Goal: Task Accomplishment & Management: Manage account settings

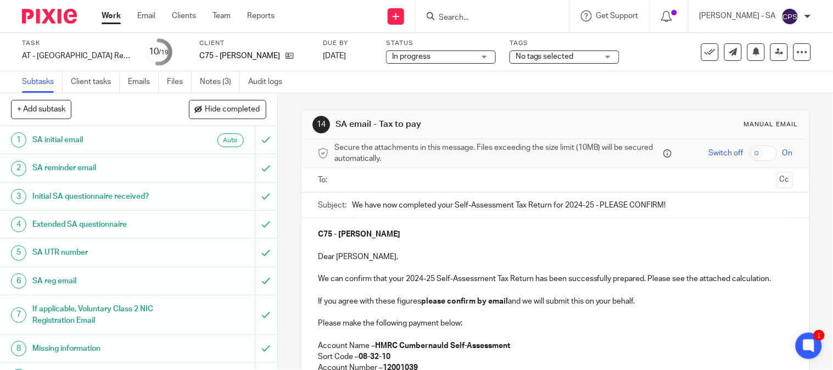
click at [83, 251] on h1 "SA UTR number" at bounding box center [102, 252] width 141 height 16
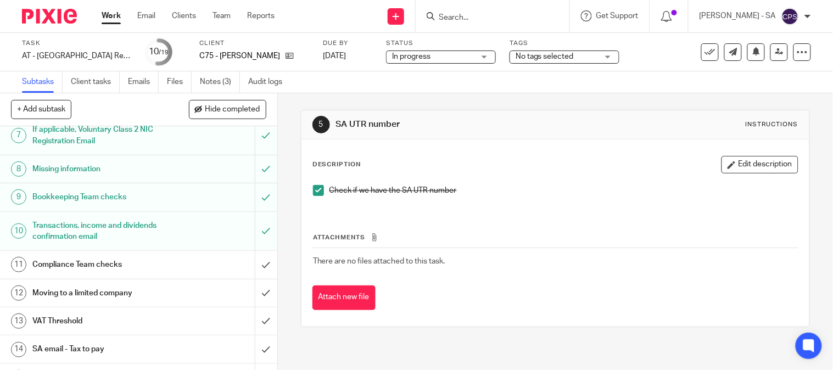
scroll to position [183, 0]
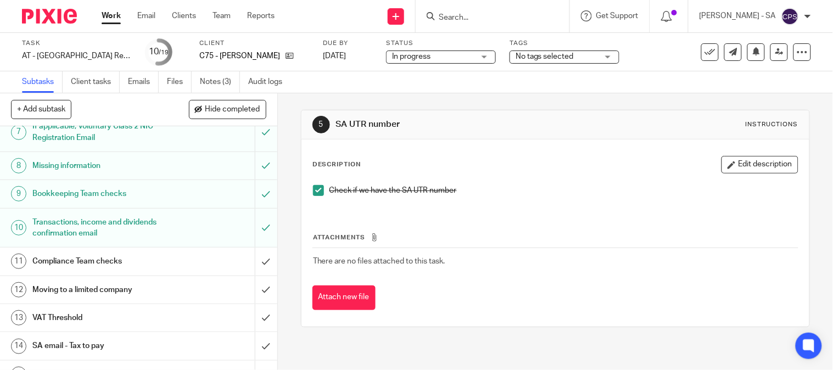
click at [69, 200] on h1 "Bookkeeping Team checks" at bounding box center [102, 194] width 141 height 16
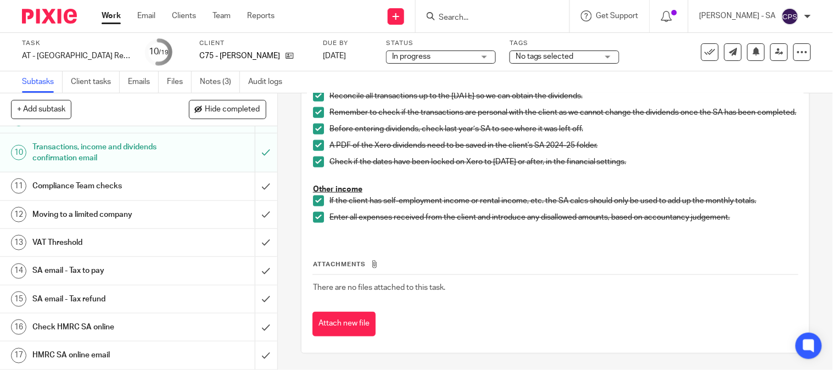
scroll to position [327, 0]
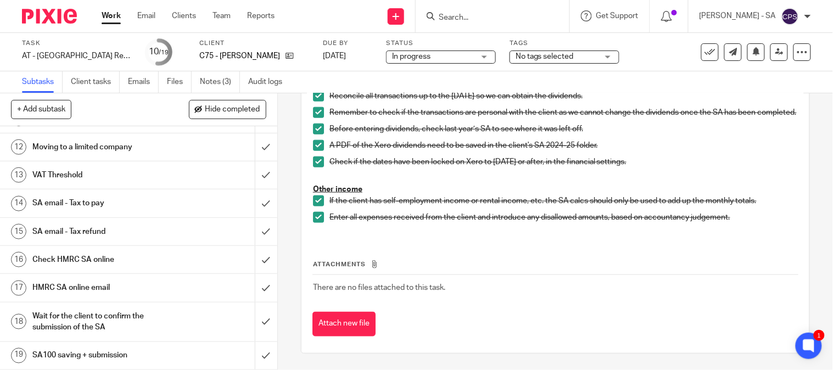
click at [101, 202] on h1 "SA email - Tax to pay" at bounding box center [102, 203] width 141 height 16
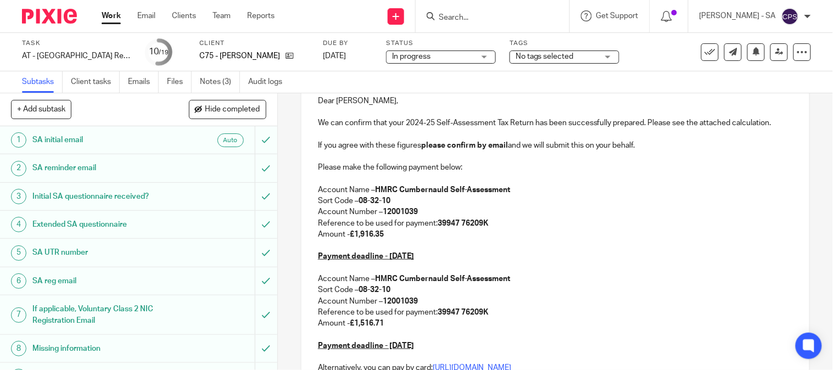
scroll to position [183, 0]
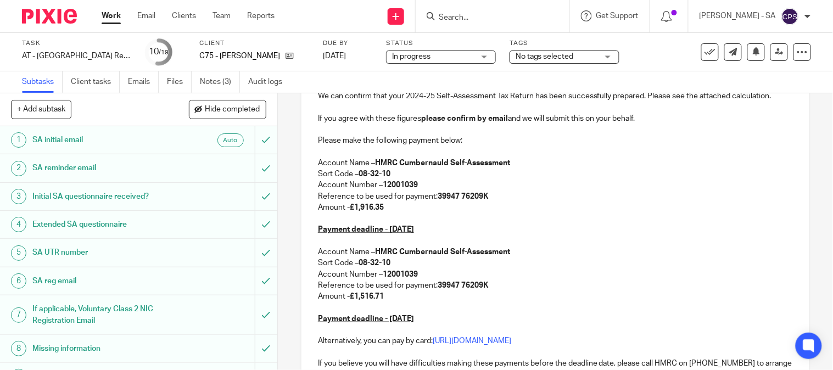
click at [384, 206] on p "Amount - £1,916.35" at bounding box center [555, 207] width 475 height 11
click at [384, 207] on p "Amount - £1,916.35" at bounding box center [555, 207] width 475 height 11
drag, startPoint x: 384, startPoint y: 207, endPoint x: 365, endPoint y: 206, distance: 19.2
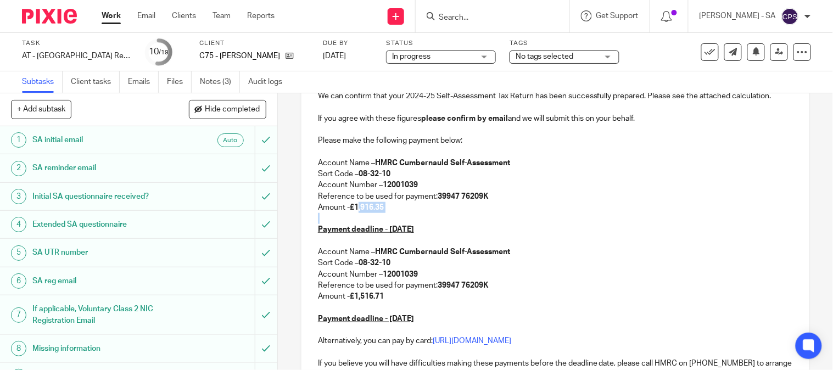
click at [365, 206] on p "Amount - £1,916.35" at bounding box center [555, 207] width 475 height 11
click at [318, 215] on strong "4,240.73" at bounding box center [333, 219] width 30 height 8
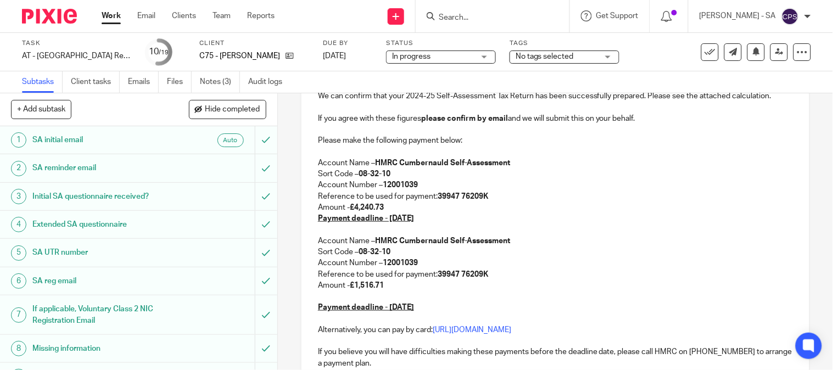
click at [386, 200] on p "Reference to be used for payment: 39947 76209K" at bounding box center [555, 196] width 475 height 11
click at [387, 212] on p "Amount - £4,240.73" at bounding box center [555, 207] width 475 height 11
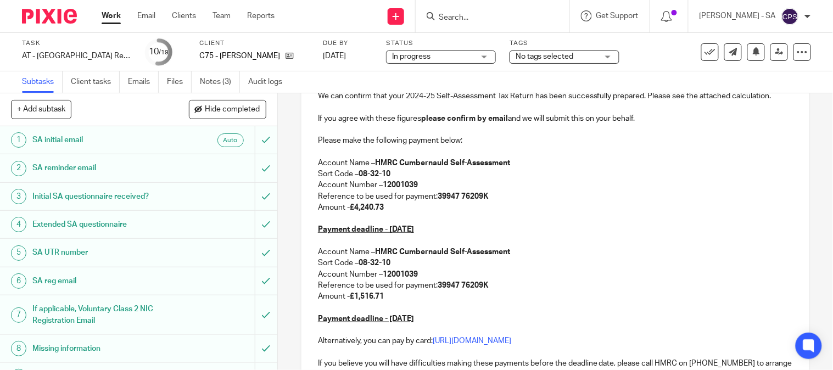
drag, startPoint x: 384, startPoint y: 297, endPoint x: 354, endPoint y: 293, distance: 30.4
click at [354, 293] on p "Amount - £1,516.71" at bounding box center [555, 296] width 475 height 11
click at [389, 295] on p "Amount - £1,516.71" at bounding box center [555, 296] width 475 height 11
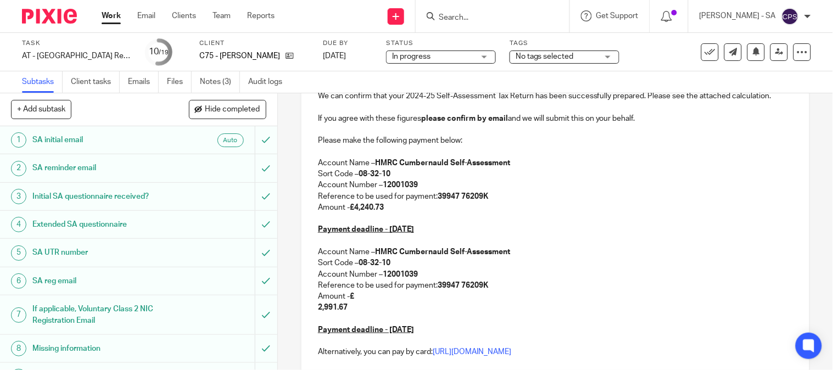
click at [318, 308] on strong "2,991.67" at bounding box center [333, 308] width 30 height 8
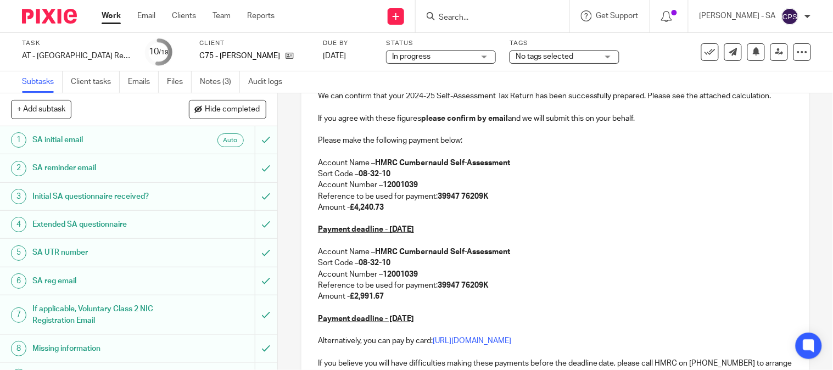
click at [502, 305] on p at bounding box center [555, 307] width 475 height 11
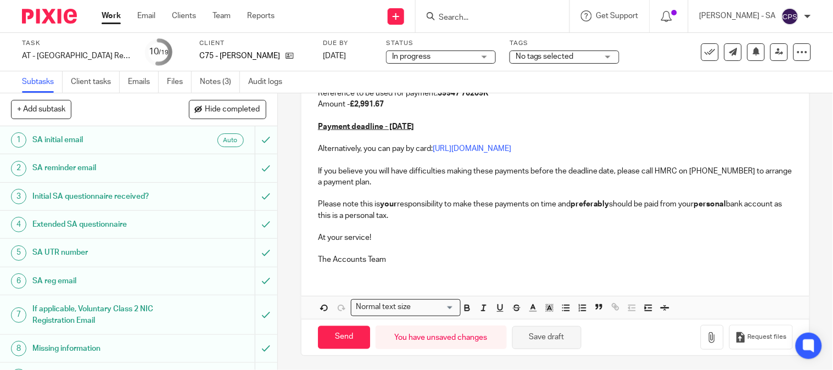
scroll to position [377, 0]
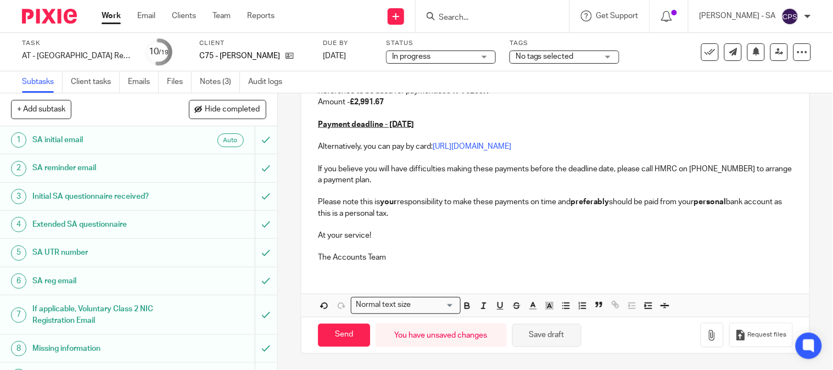
click at [548, 339] on button "Save draft" at bounding box center [546, 336] width 69 height 24
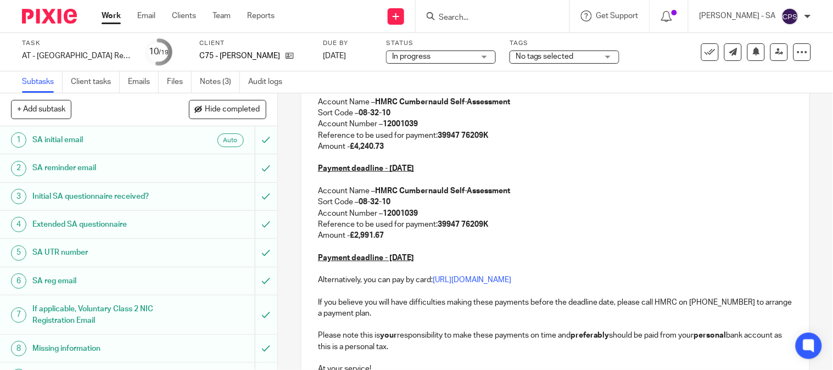
scroll to position [0, 0]
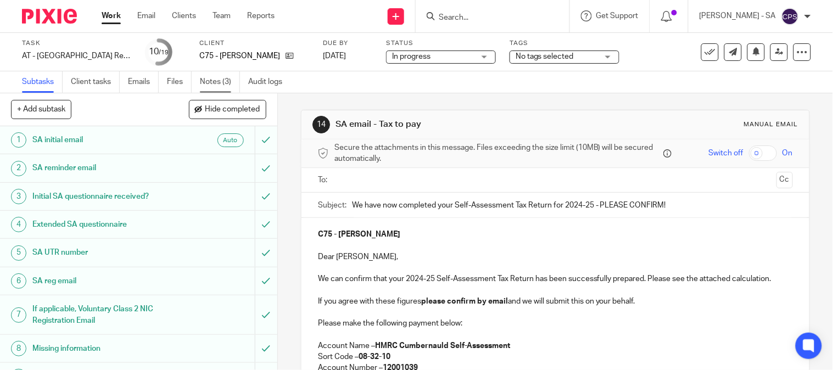
click at [226, 77] on link "Notes (3)" at bounding box center [220, 81] width 40 height 21
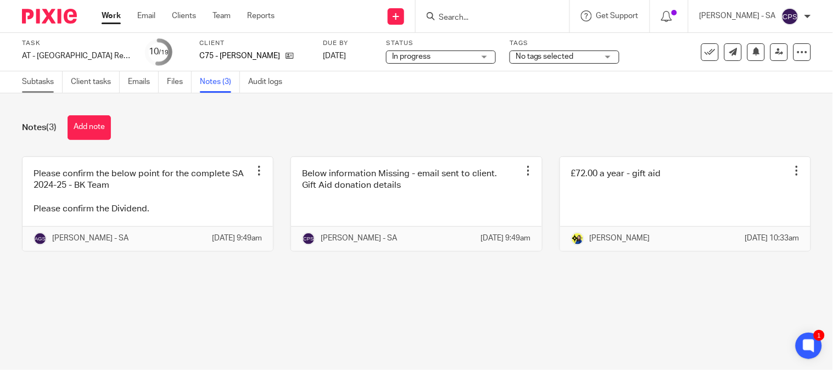
click at [37, 80] on link "Subtasks" at bounding box center [42, 81] width 41 height 21
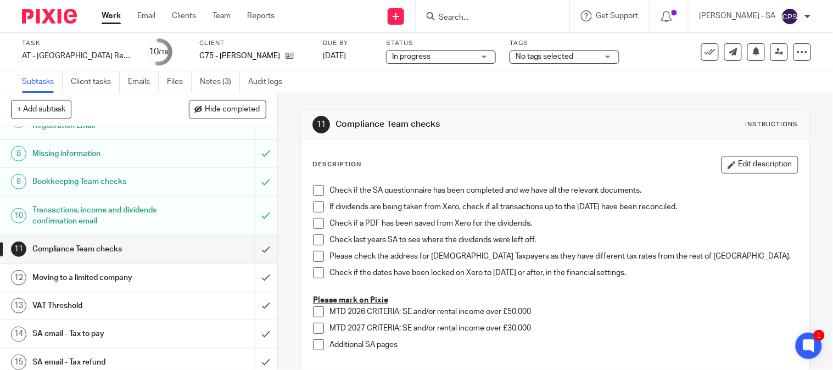
scroll to position [183, 0]
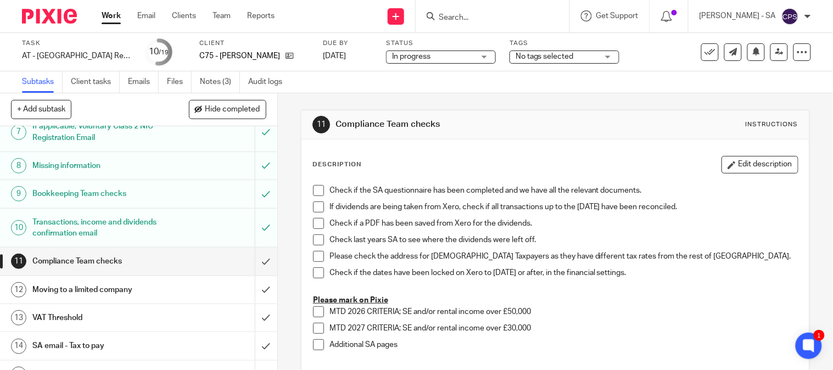
click at [77, 344] on h1 "SA email - Tax to pay" at bounding box center [102, 346] width 141 height 16
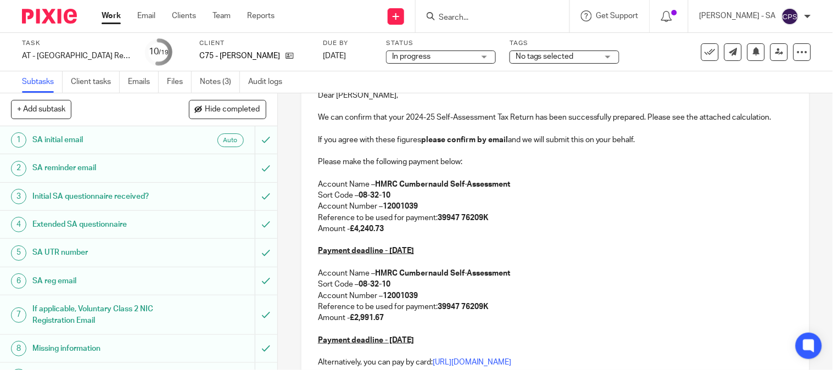
scroll to position [183, 0]
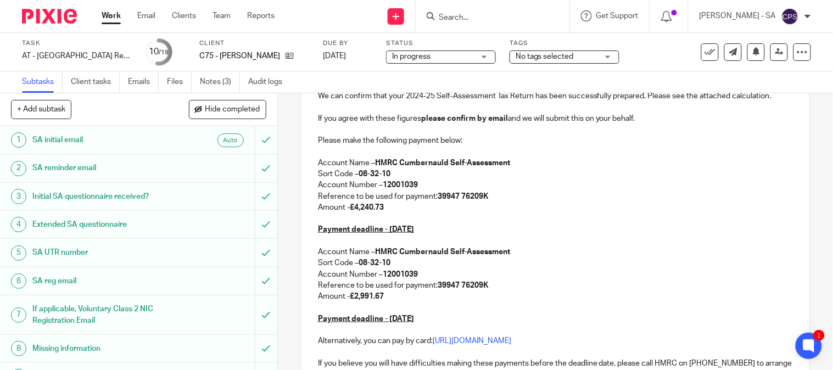
drag, startPoint x: 386, startPoint y: 209, endPoint x: 354, endPoint y: 210, distance: 31.9
click at [354, 210] on p "Amount - £4,240.73" at bounding box center [555, 207] width 475 height 11
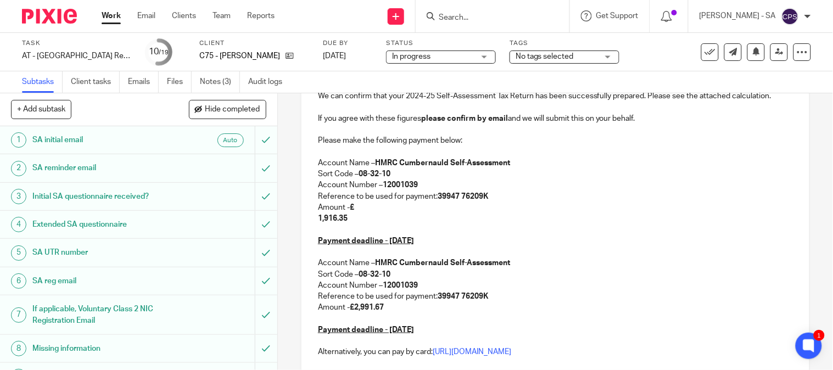
click at [313, 219] on div "C75 - DENNIE CATTON Dear Dennie, We can confirm that your 2024-25 Self-Assessme…" at bounding box center [556, 256] width 508 height 442
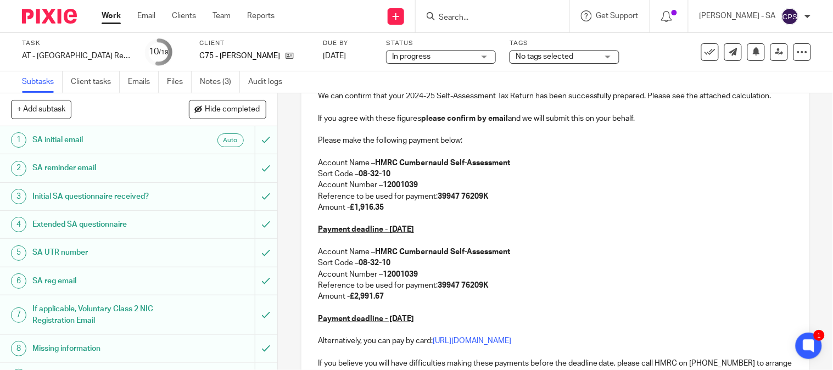
drag, startPoint x: 390, startPoint y: 299, endPoint x: 353, endPoint y: 299, distance: 37.3
click at [353, 299] on p "Amount - £2,991.67" at bounding box center [555, 296] width 475 height 11
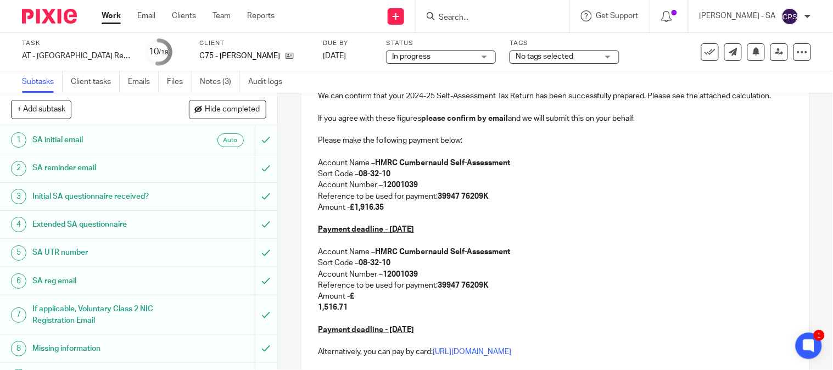
click at [308, 309] on div "C75 - DENNIE CATTON Dear Dennie, We can confirm that your 2024-25 Self-Assessme…" at bounding box center [556, 256] width 508 height 442
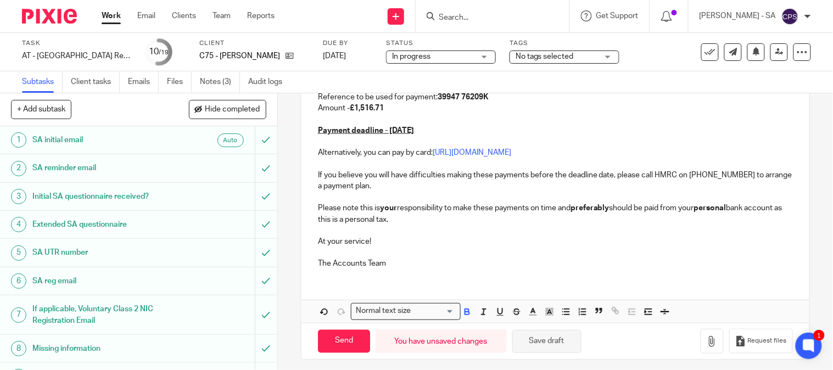
scroll to position [377, 0]
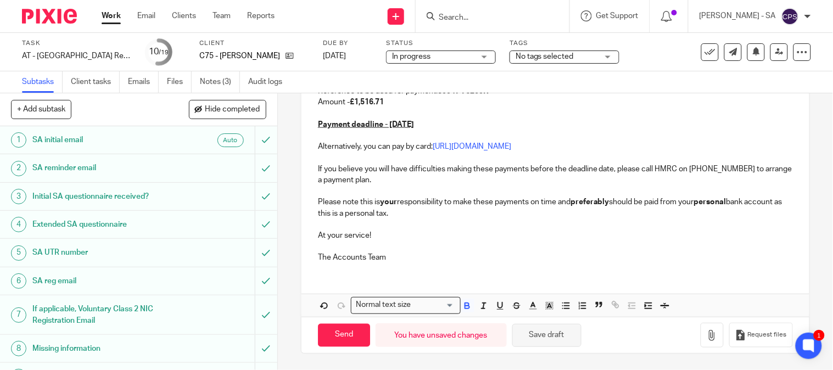
click at [523, 335] on button "Save draft" at bounding box center [546, 336] width 69 height 24
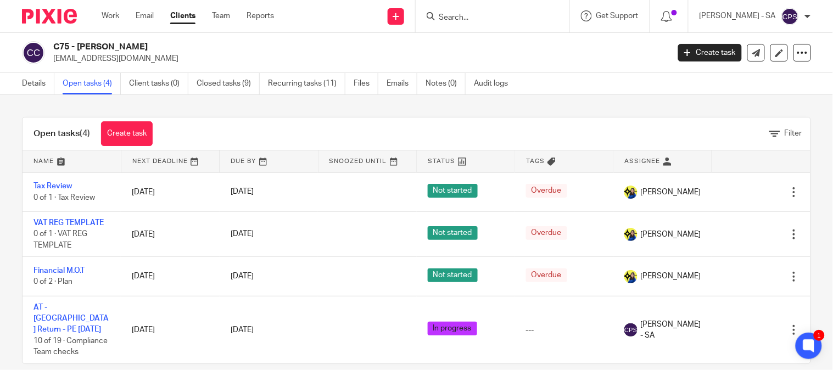
click at [460, 20] on input "Search" at bounding box center [487, 18] width 99 height 10
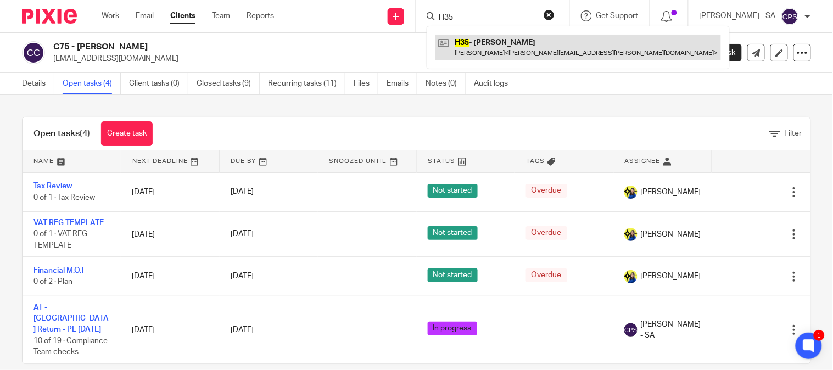
type input "H35"
click at [505, 45] on link at bounding box center [579, 47] width 286 height 25
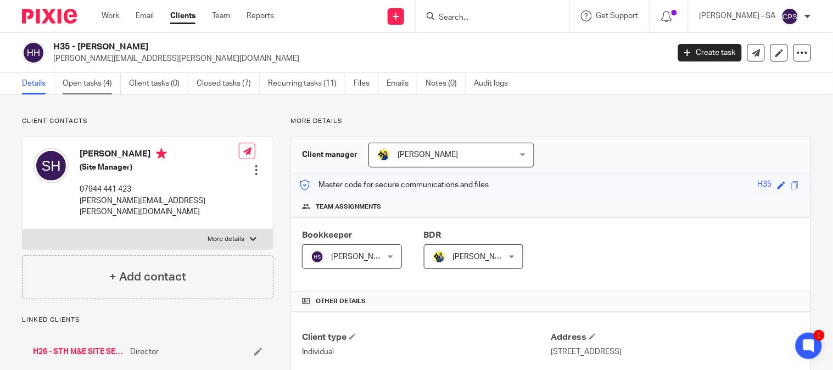
click at [101, 80] on link "Open tasks (4)" at bounding box center [92, 83] width 58 height 21
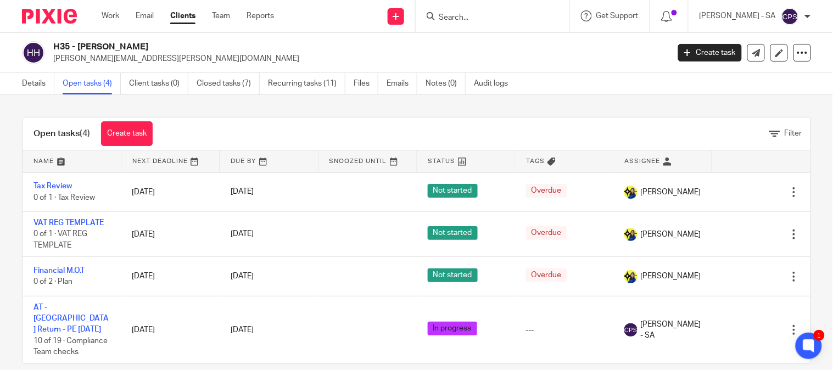
click at [457, 14] on input "Search" at bounding box center [487, 18] width 99 height 10
click at [451, 24] on div at bounding box center [493, 16] width 154 height 32
click at [457, 14] on input "Search" at bounding box center [487, 18] width 99 height 10
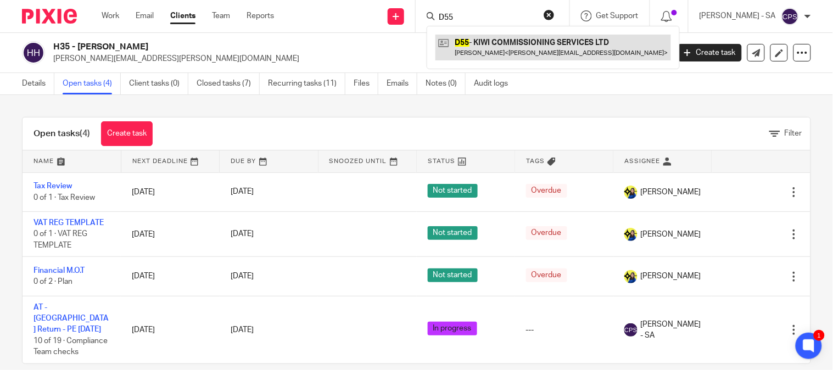
type input "D55"
click at [523, 41] on link at bounding box center [554, 47] width 236 height 25
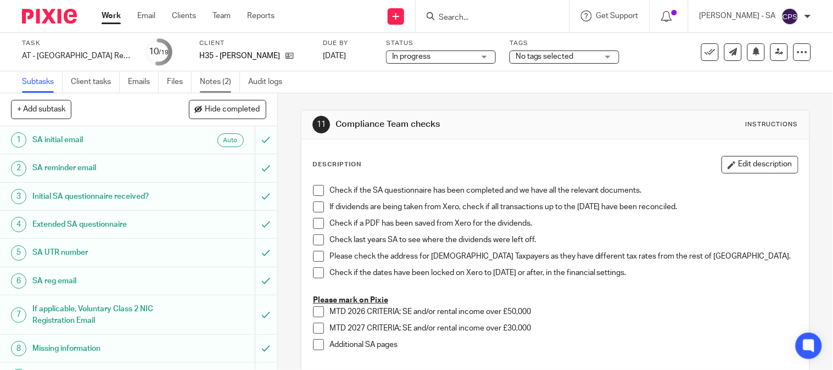
click at [212, 85] on link "Notes (2)" at bounding box center [220, 81] width 40 height 21
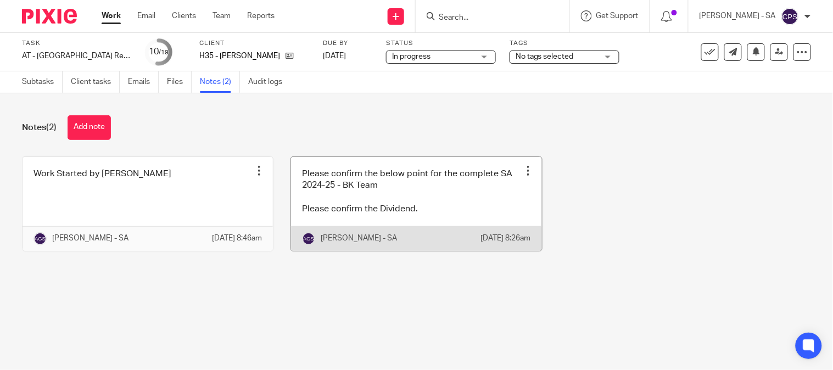
click at [331, 177] on link at bounding box center [416, 204] width 250 height 94
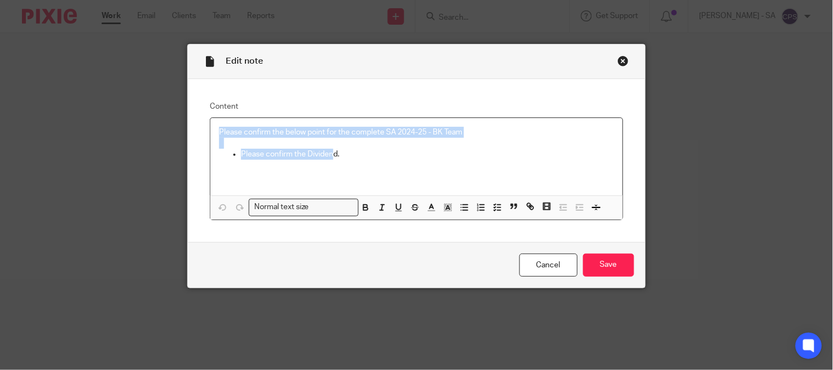
drag, startPoint x: 209, startPoint y: 130, endPoint x: 328, endPoint y: 157, distance: 122.7
click at [328, 157] on div "Please confirm the below point for the complete SA 2024-25 - BK Team Please con…" at bounding box center [416, 156] width 412 height 77
click at [330, 157] on p "Please confirm the Dividend." at bounding box center [427, 154] width 372 height 11
click at [493, 210] on icon "button" at bounding box center [498, 208] width 10 height 10
click at [493, 209] on icon "button" at bounding box center [498, 208] width 10 height 10
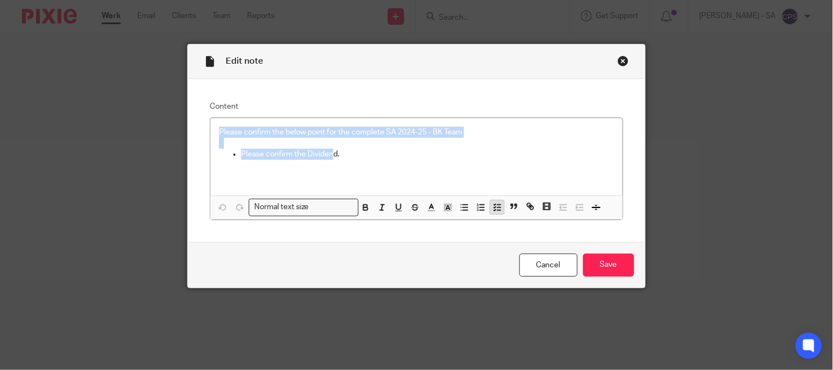
click at [493, 209] on icon "button" at bounding box center [498, 208] width 10 height 10
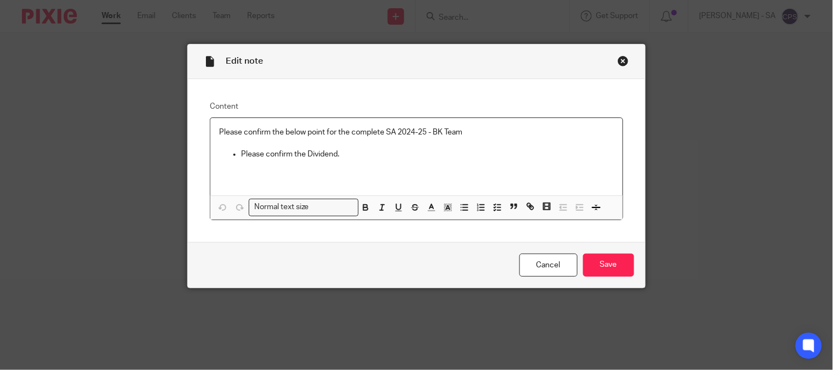
click at [436, 175] on p at bounding box center [416, 171] width 394 height 23
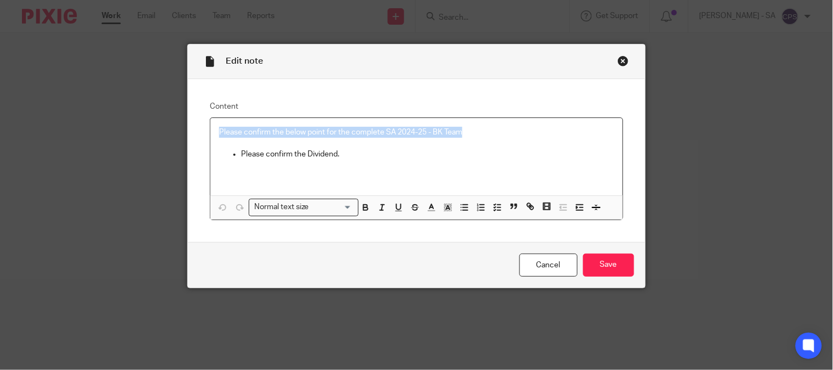
drag, startPoint x: 206, startPoint y: 130, endPoint x: 518, endPoint y: 130, distance: 312.5
click at [518, 130] on div "Please confirm the below point for the complete SA 2024-25 - BK Team Please con…" at bounding box center [416, 156] width 412 height 77
click at [493, 206] on icon "button" at bounding box center [498, 208] width 10 height 10
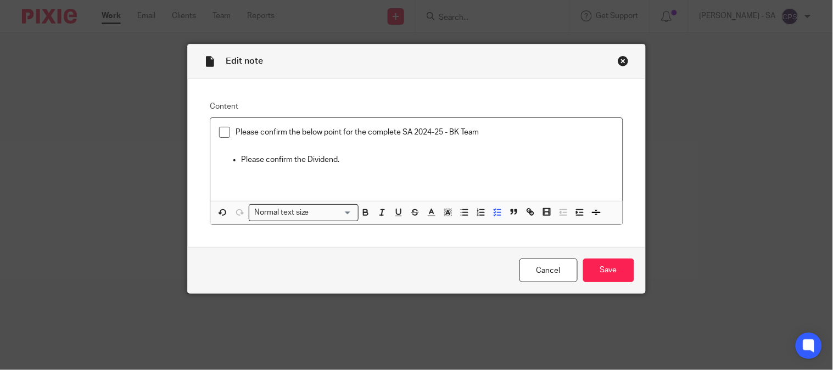
click at [219, 131] on span at bounding box center [224, 132] width 11 height 11
drag, startPoint x: 239, startPoint y: 158, endPoint x: 429, endPoint y: 155, distance: 190.0
click at [429, 155] on p "Please confirm the Dividend." at bounding box center [427, 159] width 372 height 11
click at [493, 214] on icon "button" at bounding box center [498, 213] width 10 height 10
click at [494, 214] on polyline "button" at bounding box center [495, 213] width 2 height 1
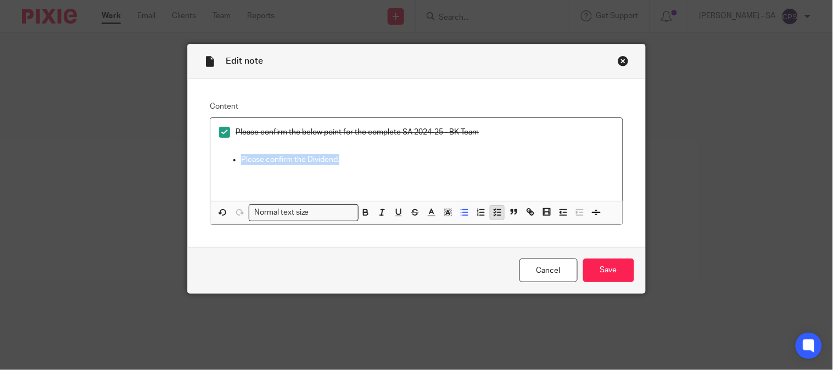
click at [493, 214] on icon "button" at bounding box center [498, 213] width 10 height 10
click at [463, 216] on line "button" at bounding box center [465, 216] width 5 height 0
click at [455, 159] on p "Please confirm the Dividend." at bounding box center [427, 159] width 372 height 11
click at [595, 267] on input "Save" at bounding box center [608, 271] width 51 height 24
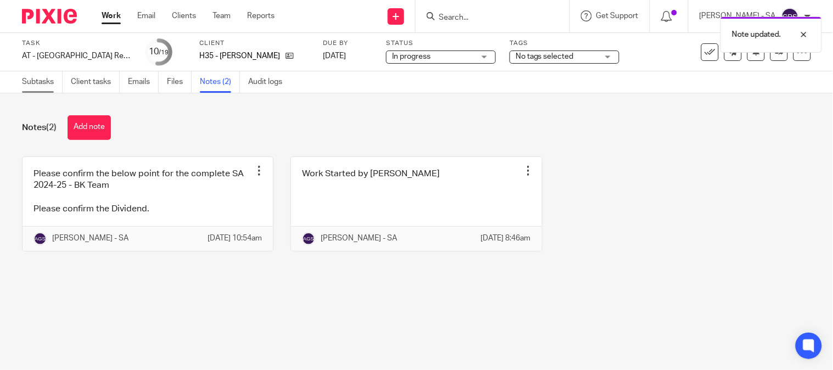
click at [38, 86] on link "Subtasks" at bounding box center [42, 81] width 41 height 21
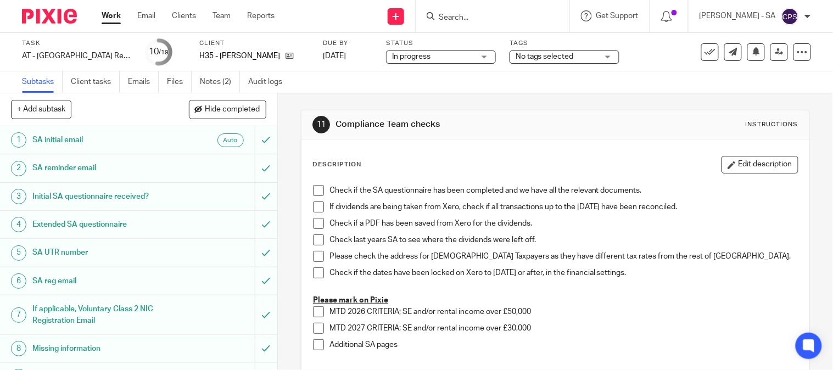
click at [82, 253] on h1 "SA UTR number" at bounding box center [102, 252] width 141 height 16
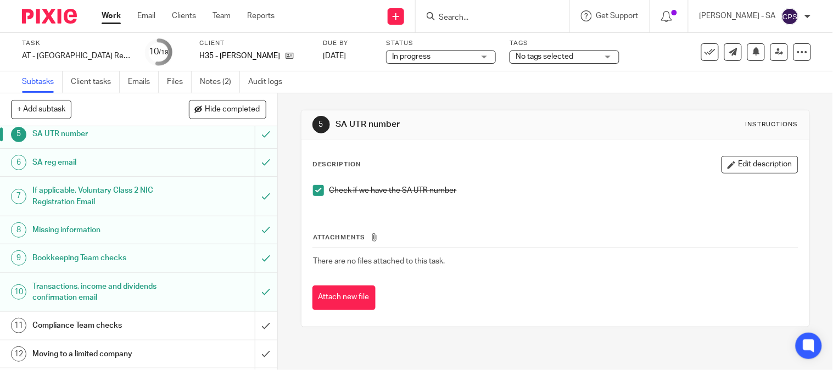
scroll to position [183, 0]
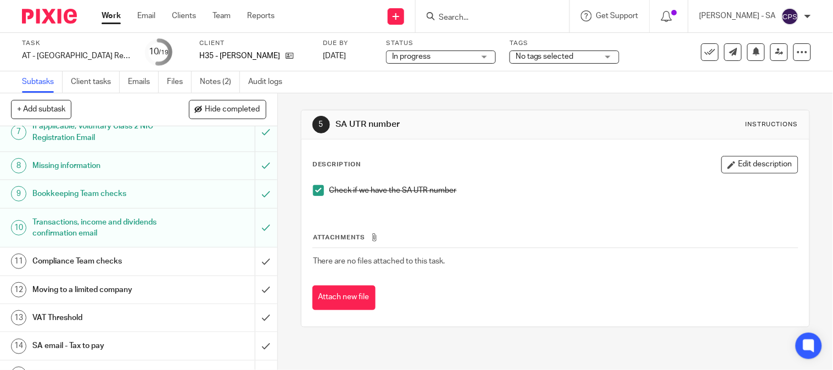
click at [72, 190] on h1 "Bookkeeping Team checks" at bounding box center [102, 194] width 141 height 16
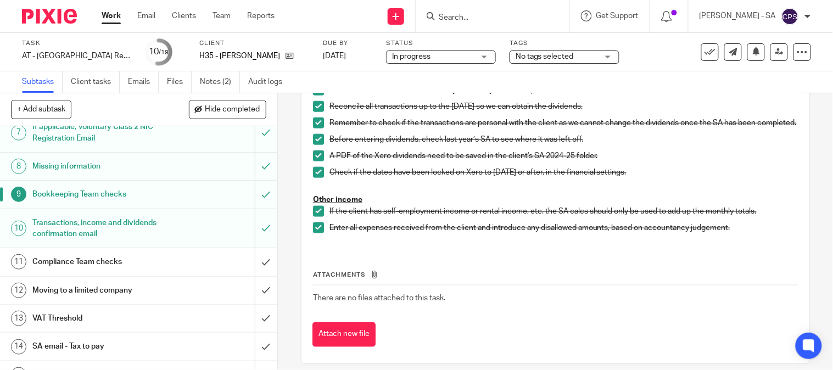
scroll to position [183, 0]
click at [55, 346] on h1 "SA email - Tax to pay" at bounding box center [102, 346] width 141 height 16
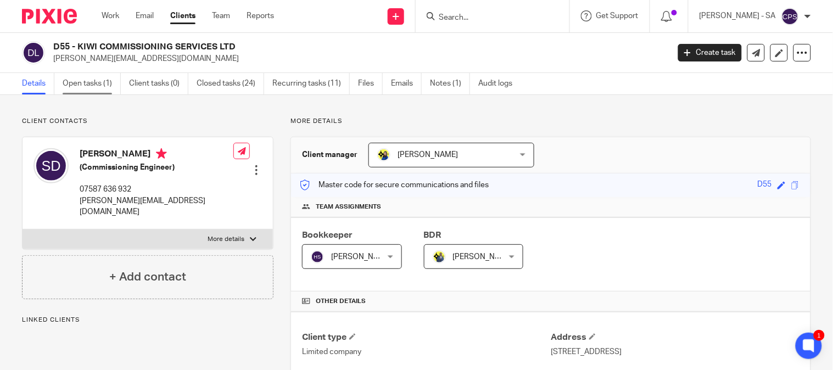
click at [94, 84] on link "Open tasks (1)" at bounding box center [92, 83] width 58 height 21
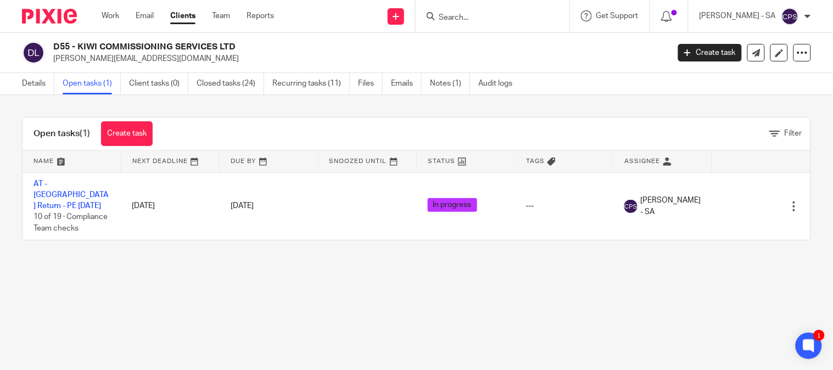
click at [464, 14] on input "Search" at bounding box center [487, 18] width 99 height 10
click at [471, 14] on input "Search" at bounding box center [487, 18] width 99 height 10
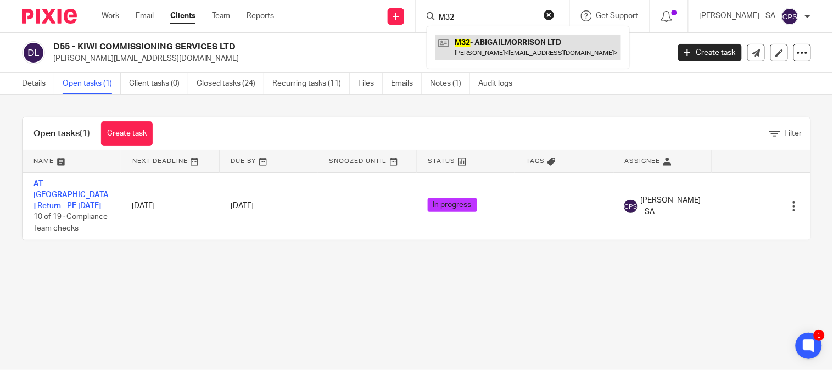
type input "M32"
click at [504, 37] on link at bounding box center [529, 47] width 186 height 25
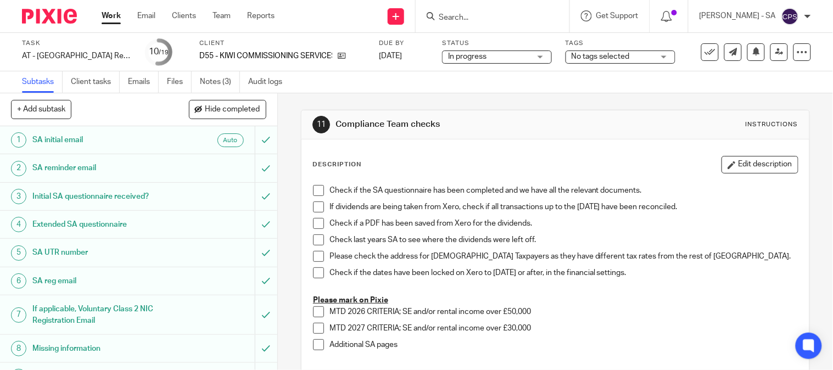
click at [215, 86] on link "Notes (3)" at bounding box center [220, 81] width 40 height 21
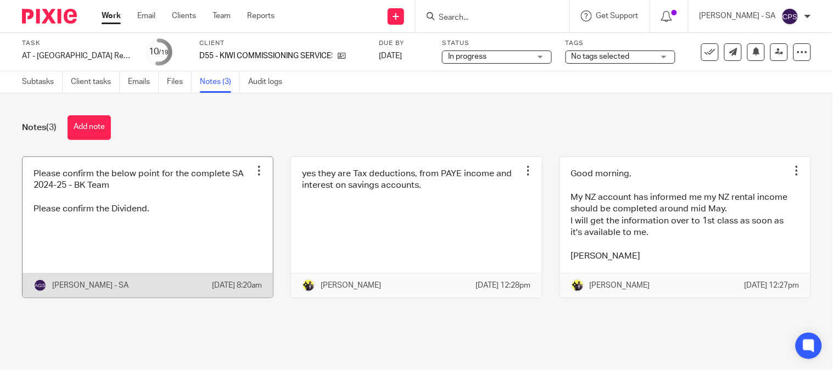
click at [110, 258] on link at bounding box center [148, 227] width 250 height 141
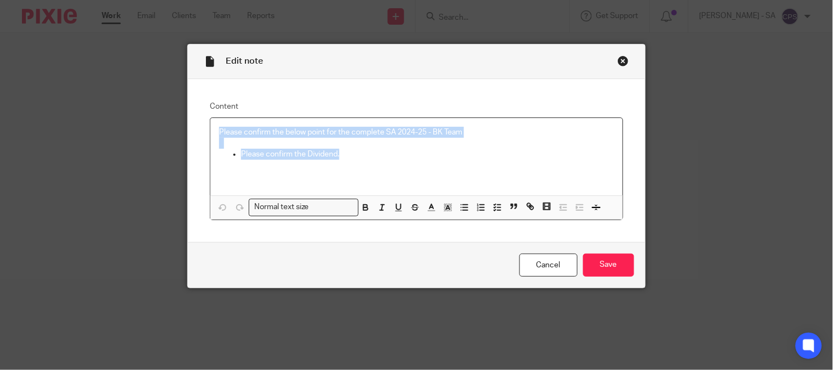
drag, startPoint x: 209, startPoint y: 132, endPoint x: 552, endPoint y: 158, distance: 344.2
click at [552, 158] on div "Please confirm the below point for the complete SA 2024-25 - BK Team Please con…" at bounding box center [416, 156] width 412 height 77
click at [494, 205] on polyline "button" at bounding box center [495, 204] width 2 height 1
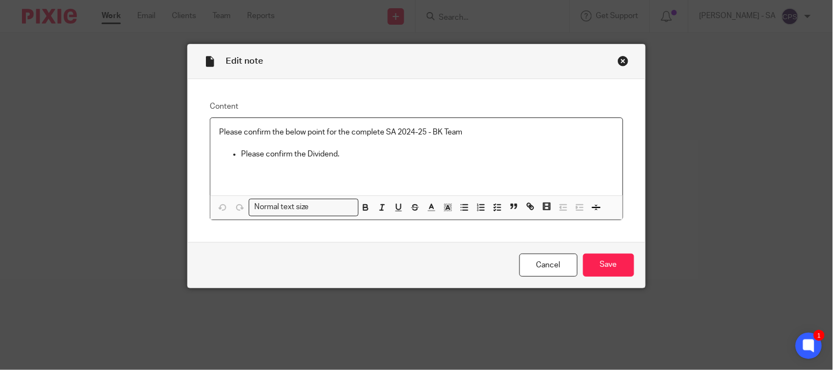
click at [294, 182] on p at bounding box center [416, 171] width 394 height 23
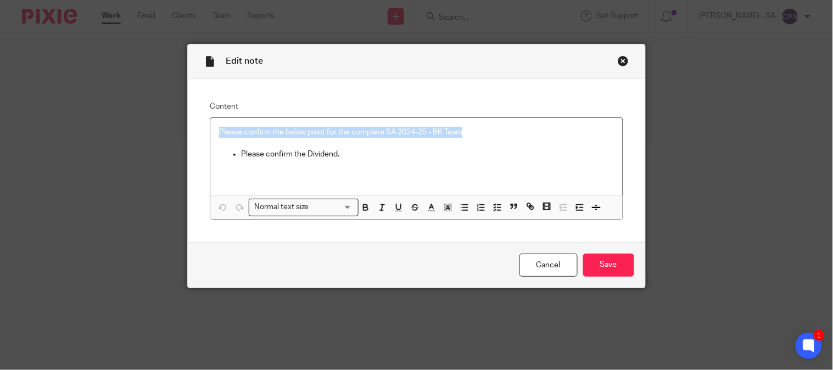
drag, startPoint x: 209, startPoint y: 134, endPoint x: 647, endPoint y: 141, distance: 437.8
click at [652, 136] on div "Edit note Content Please confirm the below point for the complete SA 2024-25 - …" at bounding box center [416, 185] width 833 height 370
click at [481, 210] on icon "button" at bounding box center [481, 208] width 10 height 10
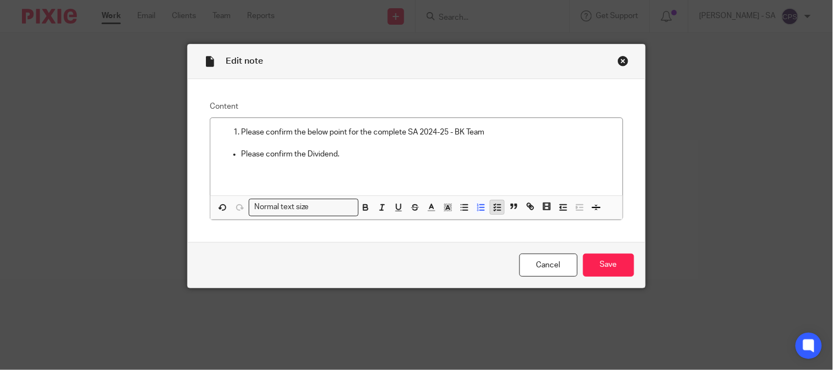
click at [494, 208] on polyline "button" at bounding box center [495, 207] width 2 height 1
click at [476, 206] on icon "button" at bounding box center [481, 208] width 10 height 10
click at [496, 209] on icon "button" at bounding box center [498, 208] width 10 height 10
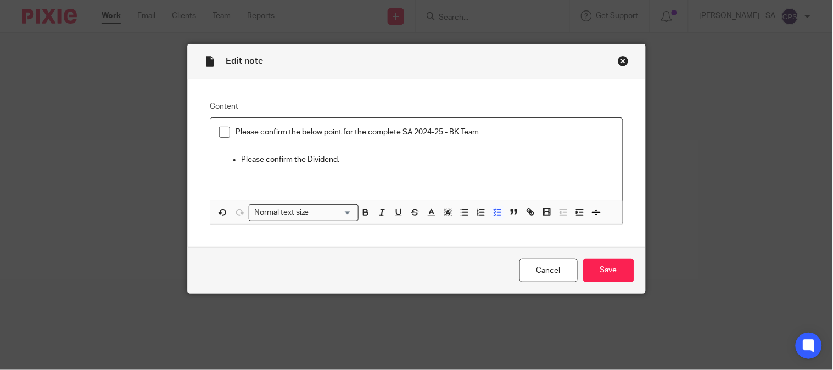
drag, startPoint x: 221, startPoint y: 129, endPoint x: 254, endPoint y: 143, distance: 35.6
click at [221, 129] on span at bounding box center [224, 132] width 11 height 11
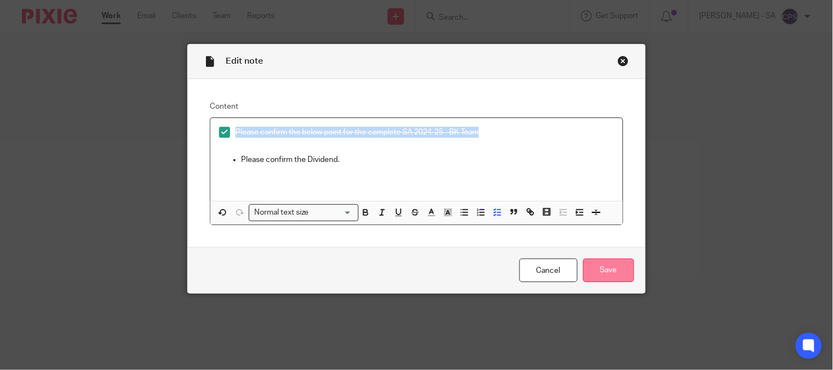
click at [614, 276] on input "Save" at bounding box center [608, 271] width 51 height 24
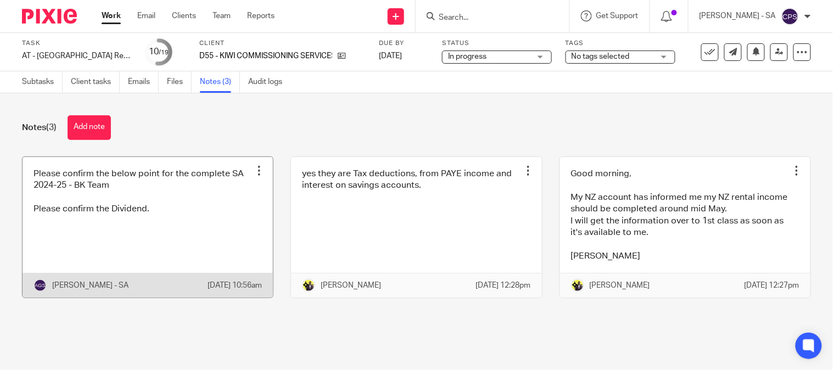
click at [122, 237] on link at bounding box center [148, 227] width 250 height 141
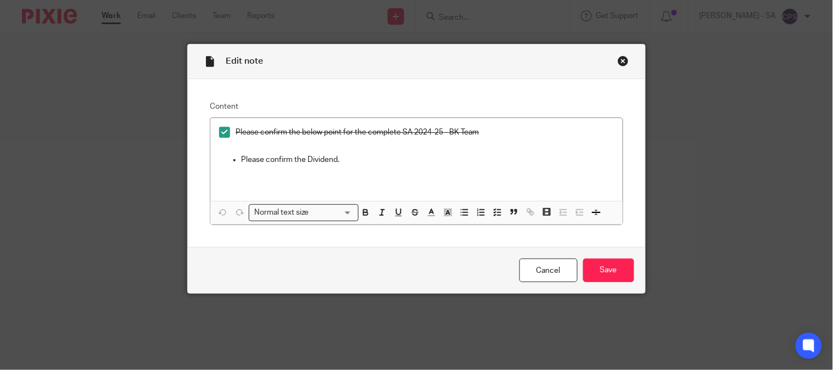
click at [618, 62] on div "Close this dialog window" at bounding box center [623, 60] width 11 height 11
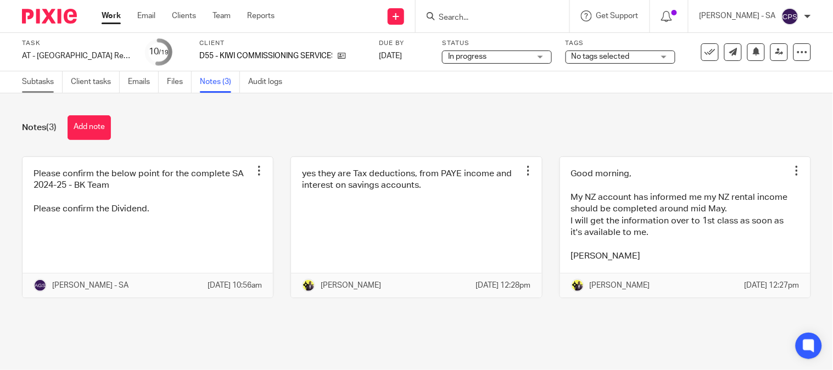
click at [44, 83] on link "Subtasks" at bounding box center [42, 81] width 41 height 21
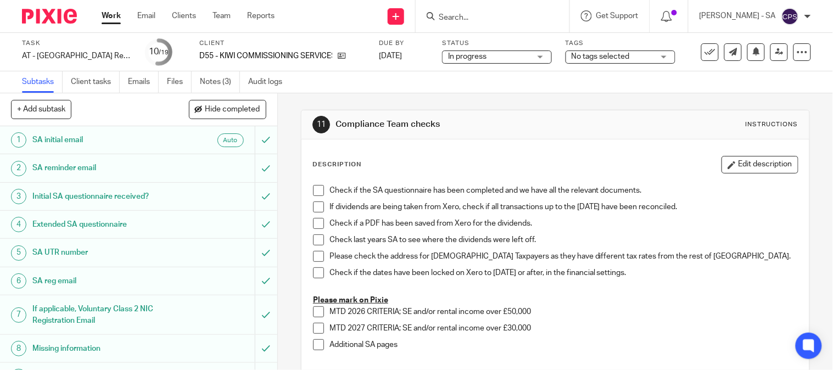
click at [46, 254] on h1 "SA UTR number" at bounding box center [102, 252] width 141 height 16
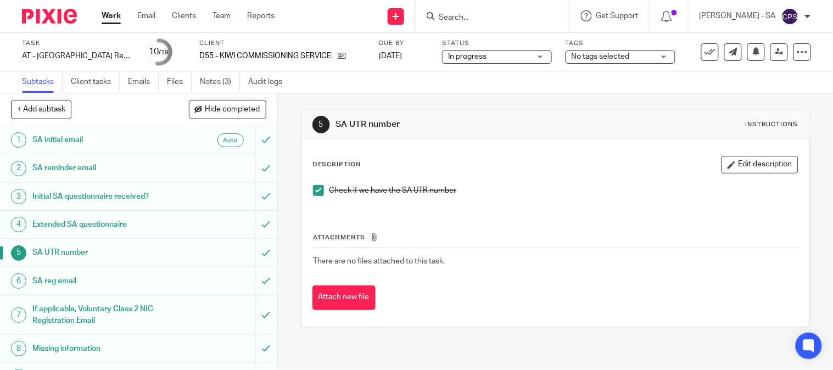
scroll to position [122, 0]
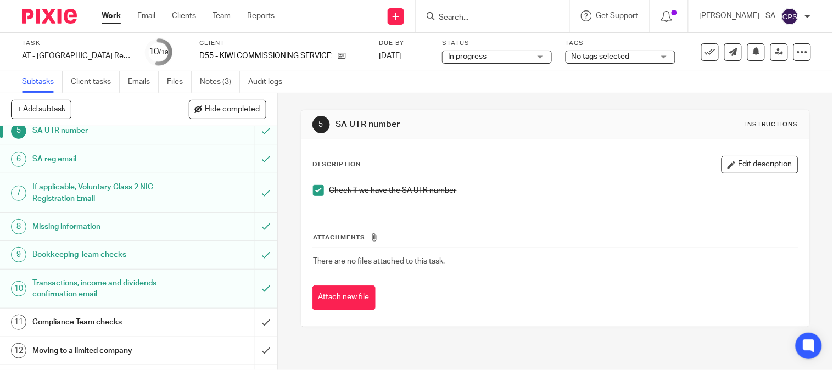
click at [57, 257] on h1 "Bookkeeping Team checks" at bounding box center [102, 255] width 141 height 16
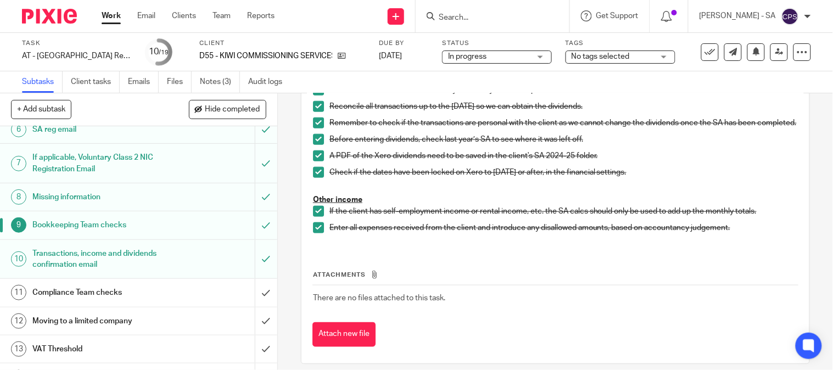
scroll to position [305, 0]
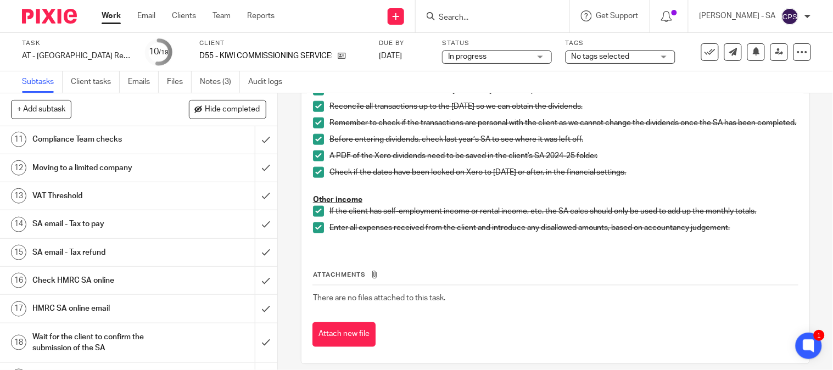
click at [83, 219] on h1 "SA email - Tax to pay" at bounding box center [102, 224] width 141 height 16
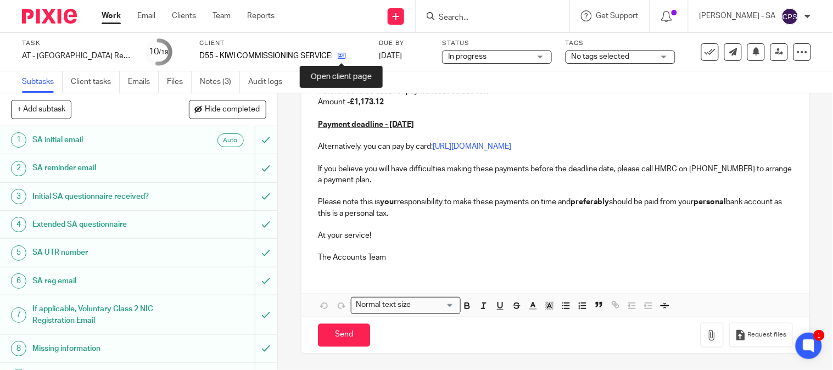
click at [339, 57] on icon at bounding box center [342, 56] width 8 height 8
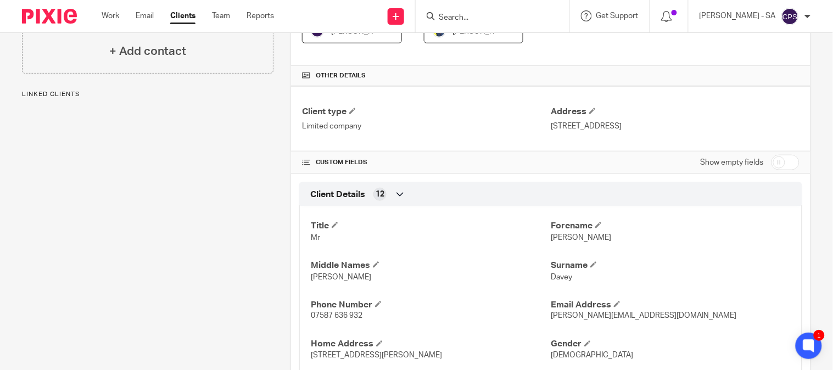
scroll to position [244, 0]
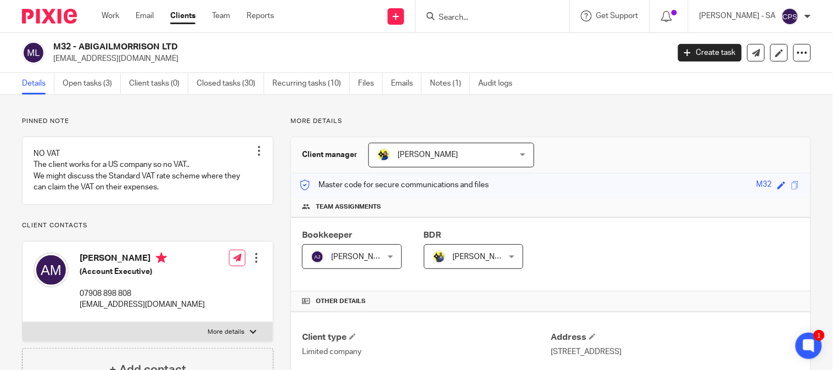
click at [468, 16] on input "Search" at bounding box center [487, 18] width 99 height 10
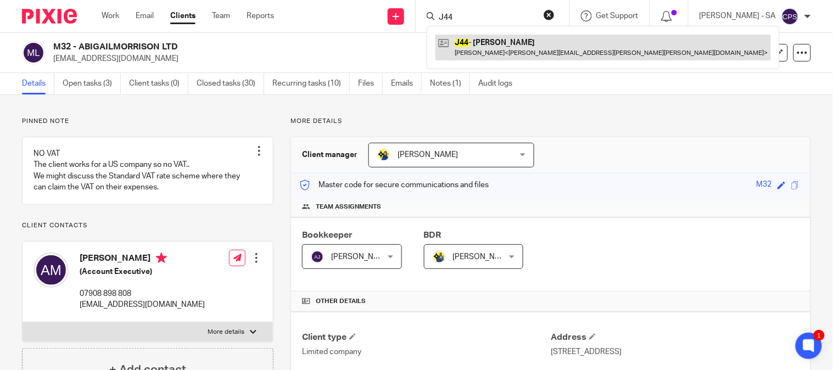
type input "J44"
click at [482, 40] on link at bounding box center [604, 47] width 336 height 25
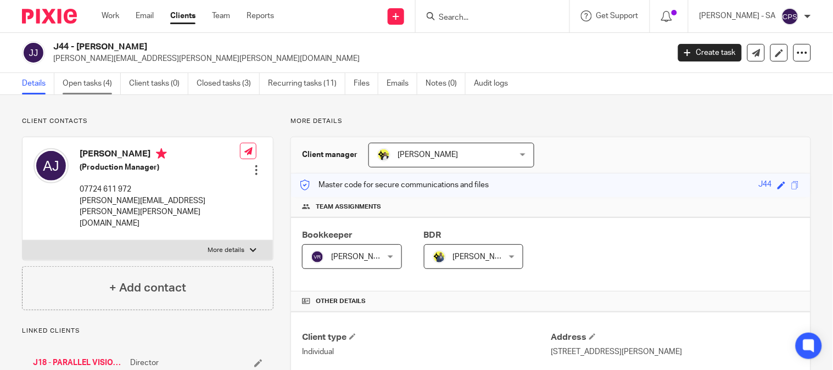
click at [101, 88] on link "Open tasks (4)" at bounding box center [92, 83] width 58 height 21
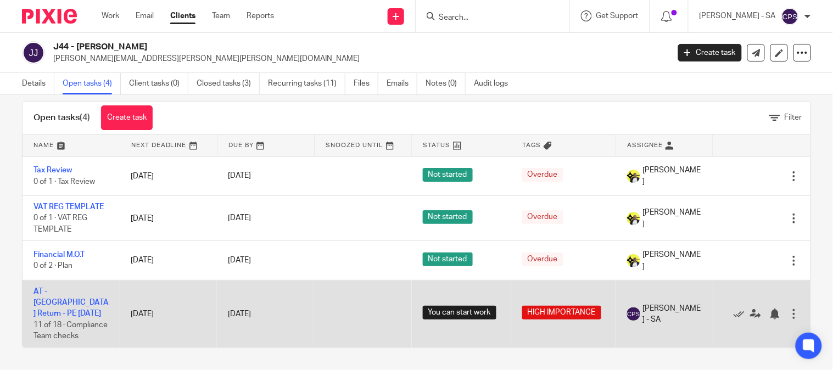
scroll to position [26, 0]
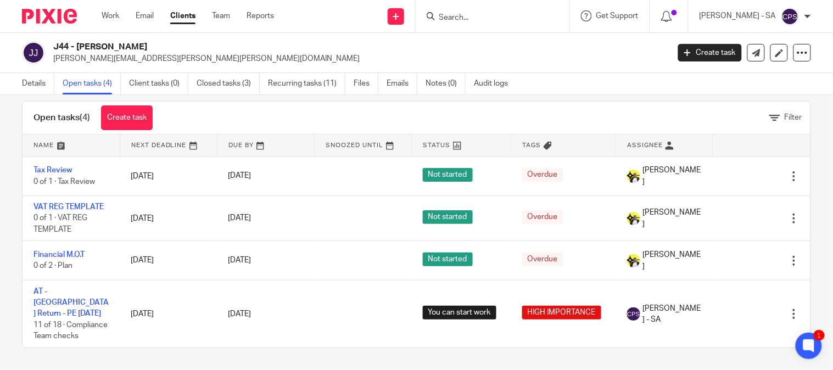
click at [465, 17] on input "Search" at bounding box center [487, 18] width 99 height 10
click at [452, 18] on input "Search" at bounding box center [487, 18] width 99 height 10
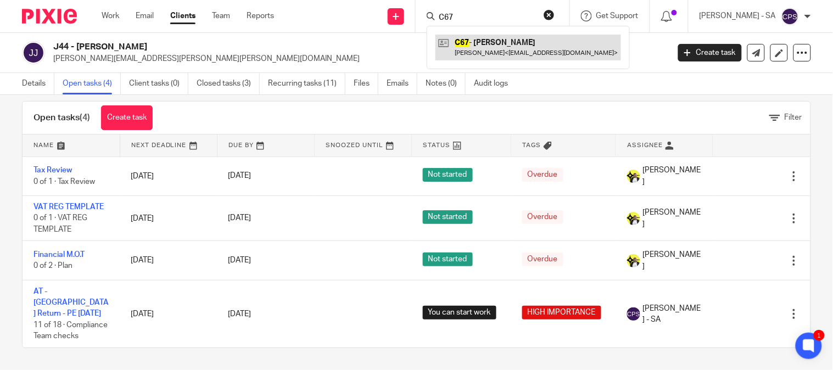
type input "C67"
click at [493, 40] on link at bounding box center [529, 47] width 186 height 25
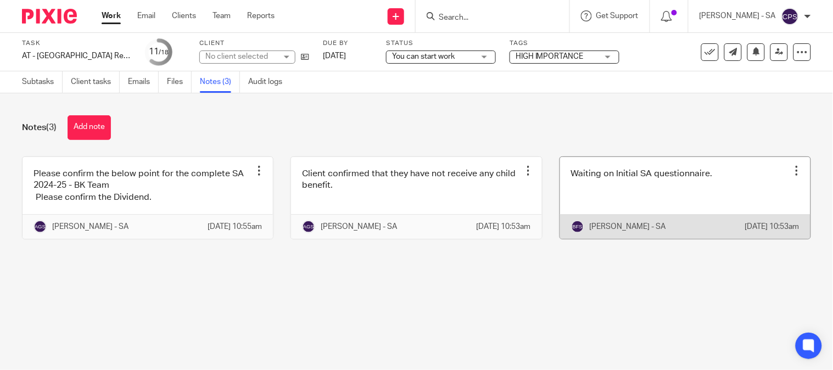
click at [616, 198] on link at bounding box center [685, 198] width 250 height 82
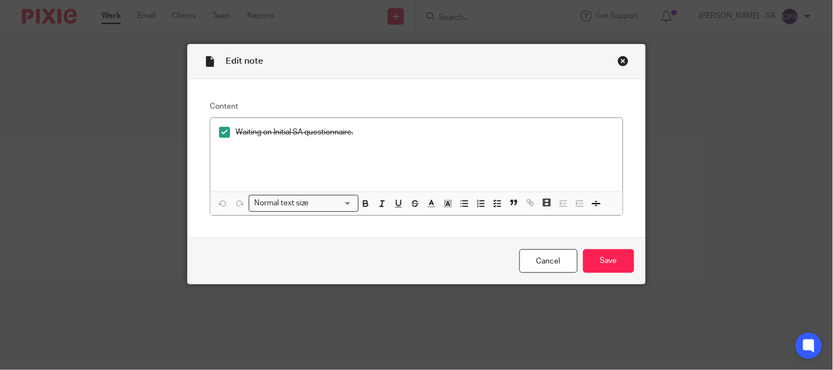
click at [618, 60] on div "Close this dialog window" at bounding box center [623, 60] width 11 height 11
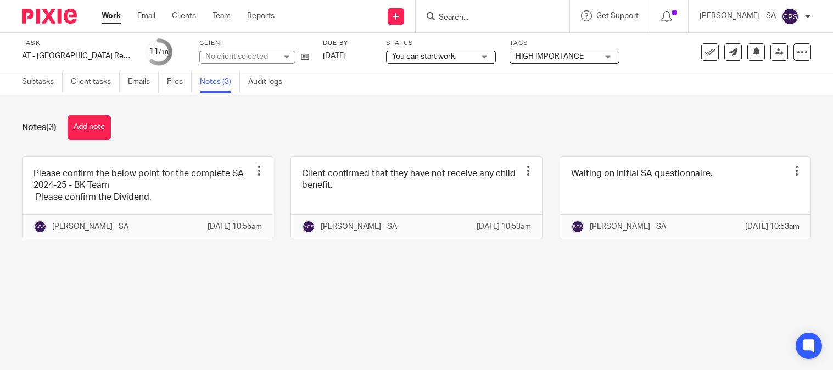
click at [350, 218] on link at bounding box center [416, 198] width 250 height 82
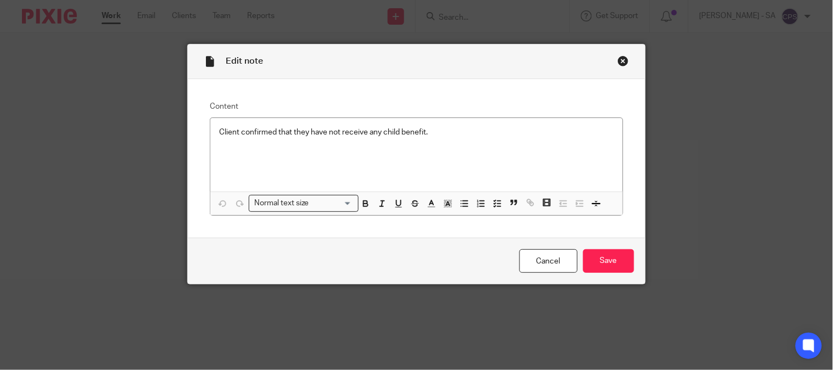
click at [618, 59] on div "Close this dialog window" at bounding box center [623, 60] width 11 height 11
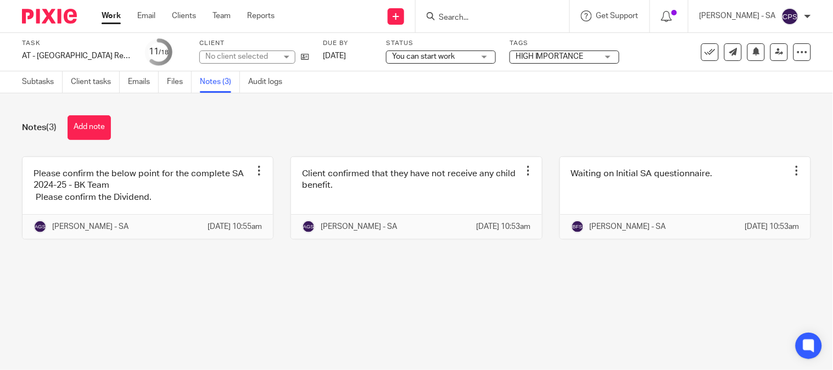
click at [108, 210] on link at bounding box center [148, 198] width 250 height 82
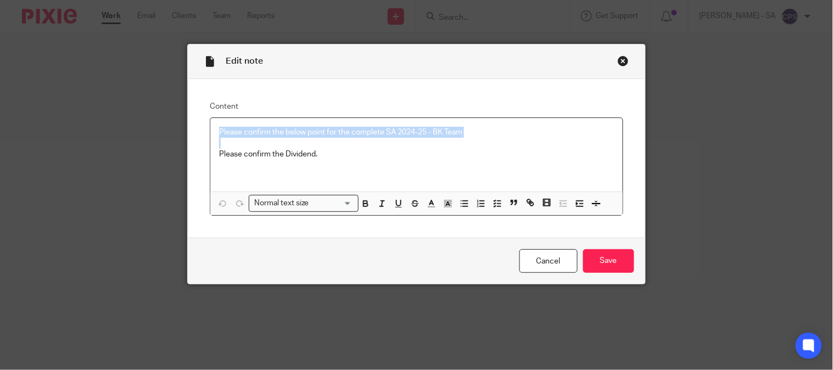
drag, startPoint x: 209, startPoint y: 133, endPoint x: 565, endPoint y: 152, distance: 356.4
click at [572, 149] on div "Please confirm the below point for the complete SA 2024-25 - BK Team Please con…" at bounding box center [416, 155] width 412 height 74
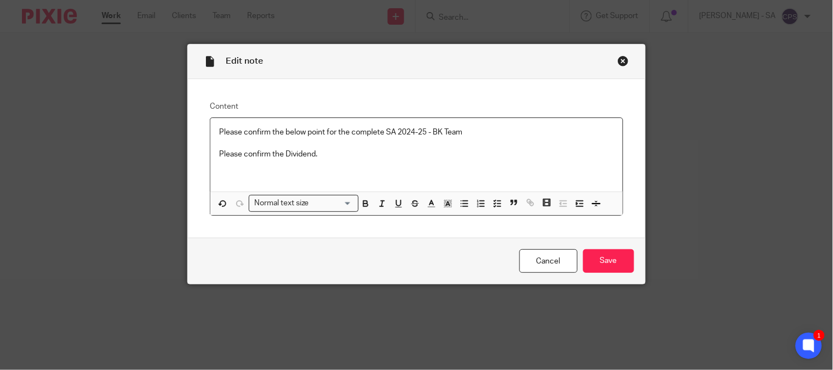
click at [316, 177] on div "Please confirm the below point for the complete SA 2024-25 - BK Team Please con…" at bounding box center [416, 155] width 412 height 74
drag, startPoint x: 213, startPoint y: 133, endPoint x: 316, endPoint y: 154, distance: 105.3
click at [316, 154] on div "Please confirm the below point for the complete SA 2024-25 - BK Team Please con…" at bounding box center [416, 155] width 412 height 74
click at [493, 205] on icon "button" at bounding box center [498, 204] width 10 height 10
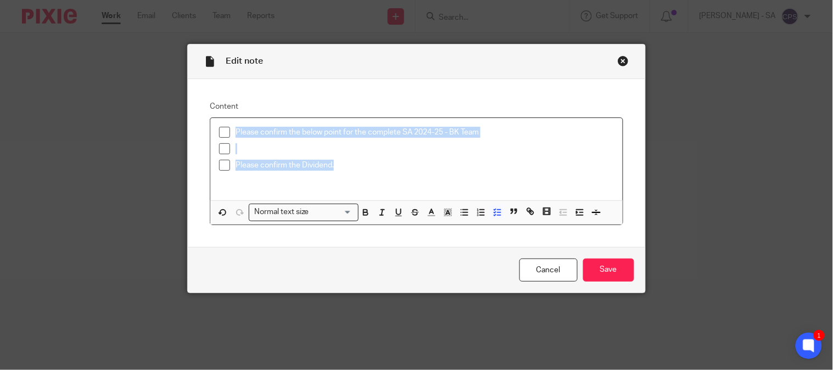
click at [219, 133] on span at bounding box center [224, 132] width 11 height 11
click at [219, 161] on span at bounding box center [224, 165] width 11 height 11
click at [220, 152] on span at bounding box center [224, 148] width 11 height 11
click at [593, 276] on input "Save" at bounding box center [608, 271] width 51 height 24
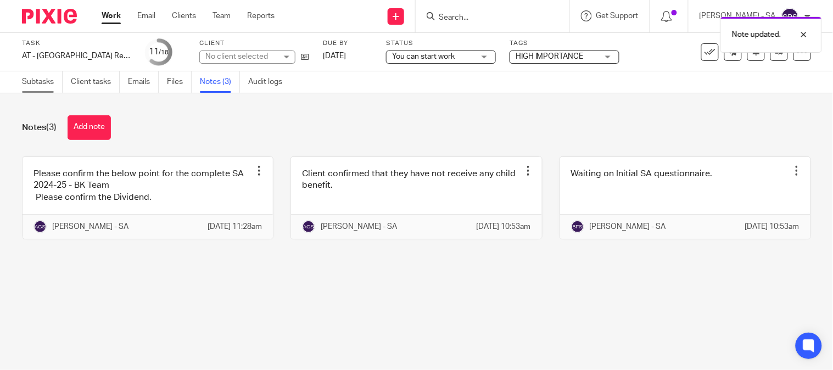
click at [35, 80] on link "Subtasks" at bounding box center [42, 81] width 41 height 21
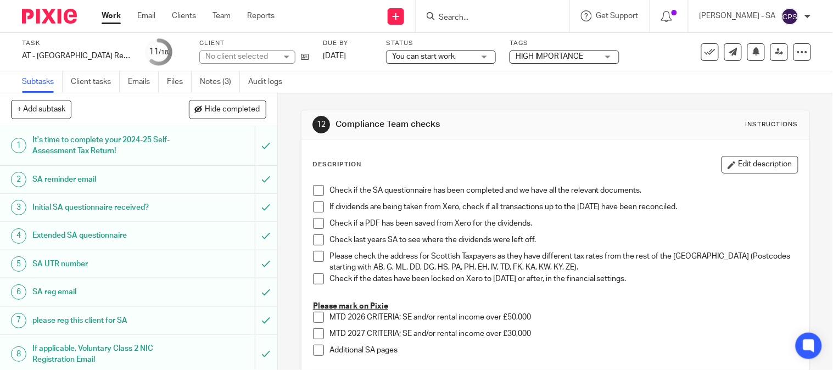
click at [65, 265] on h1 "SA UTR number" at bounding box center [102, 264] width 141 height 16
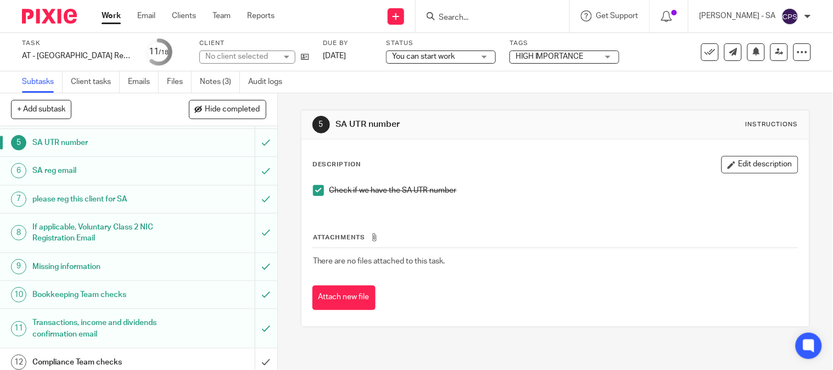
scroll to position [122, 0]
click at [57, 294] on h1 "Bookkeeping Team checks" at bounding box center [102, 294] width 141 height 16
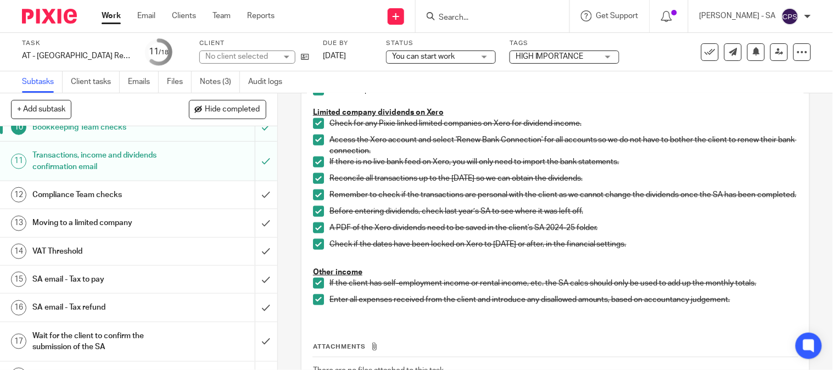
scroll to position [305, 0]
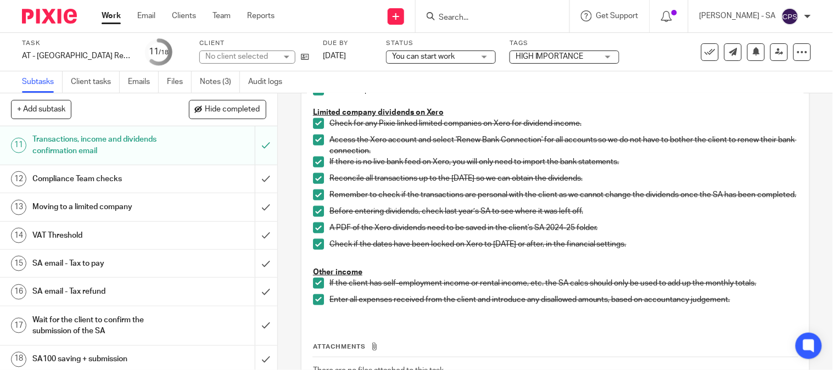
click at [77, 265] on h1 "SA email - Tax to pay" at bounding box center [102, 263] width 141 height 16
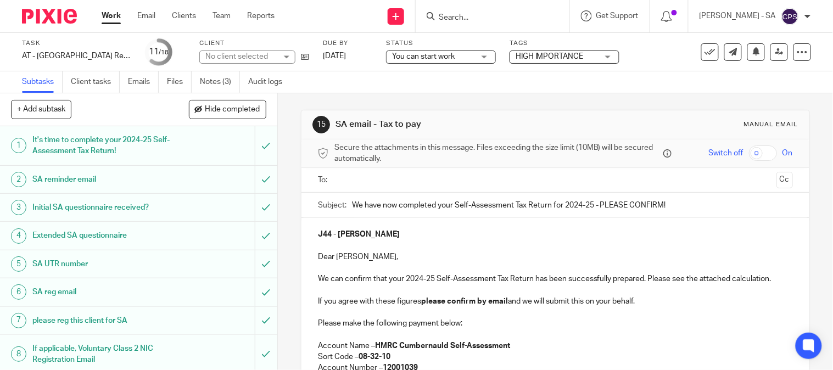
click at [281, 52] on div "No client selected" at bounding box center [247, 57] width 96 height 13
click at [279, 52] on div "No client selected" at bounding box center [247, 57] width 96 height 13
click at [279, 53] on div "No client selected" at bounding box center [247, 57] width 96 height 13
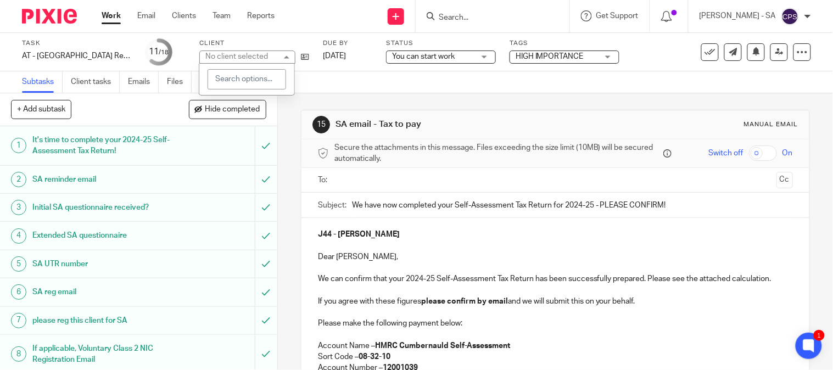
click at [280, 56] on div "No client selected" at bounding box center [247, 57] width 96 height 13
click at [281, 57] on div "No client selected" at bounding box center [247, 57] width 96 height 13
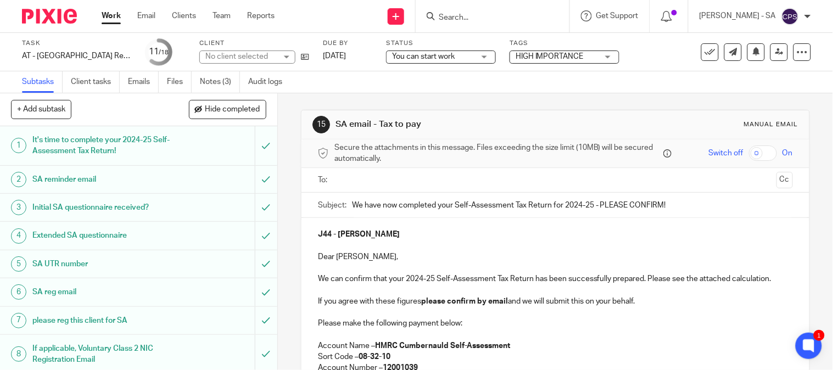
click at [281, 57] on div "No client selected" at bounding box center [247, 57] width 96 height 13
click at [416, 10] on div "Send new email Create task Add client Request signature" at bounding box center [396, 16] width 39 height 32
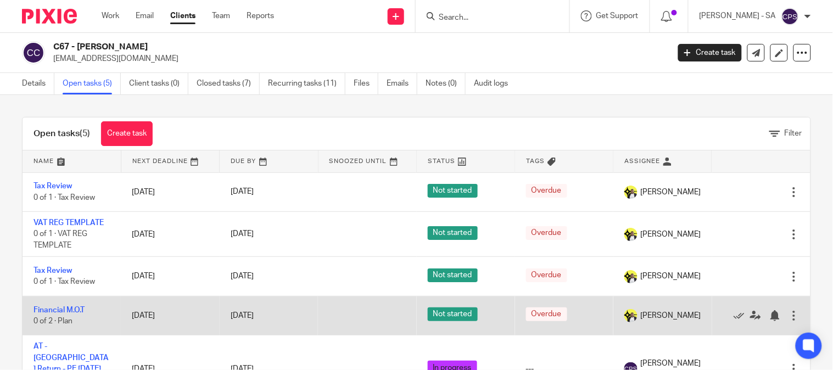
scroll to position [23, 0]
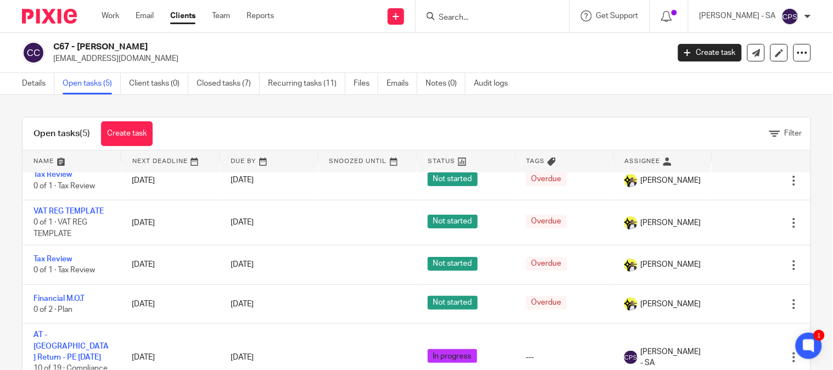
click at [460, 13] on input "Search" at bounding box center [487, 18] width 99 height 10
click at [455, 21] on input "Search" at bounding box center [487, 18] width 99 height 10
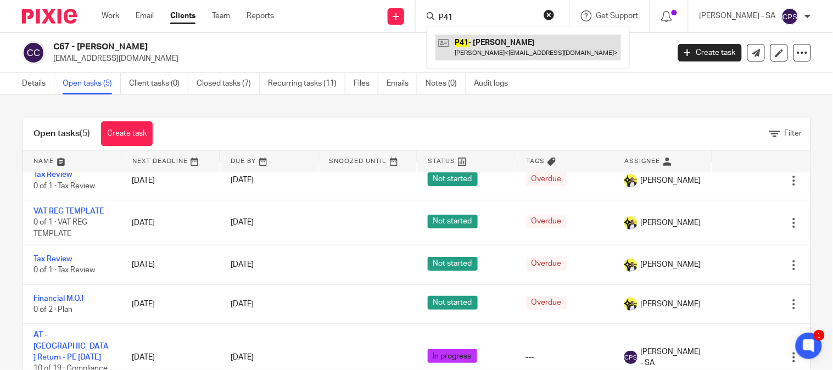
type input "P41"
click at [495, 46] on link at bounding box center [529, 47] width 186 height 25
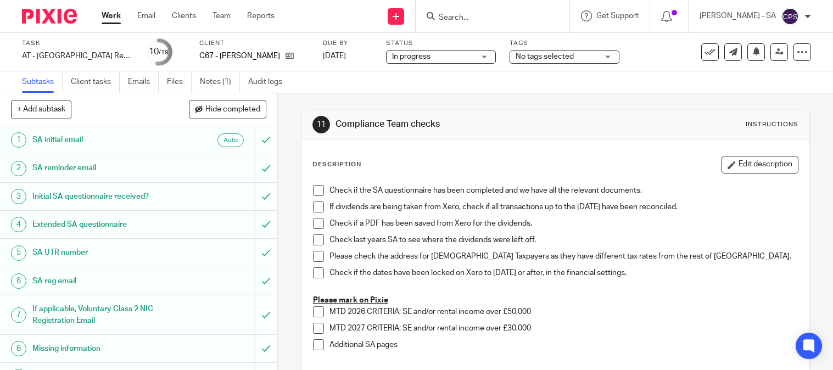
click at [223, 87] on link "Notes (1)" at bounding box center [220, 81] width 40 height 21
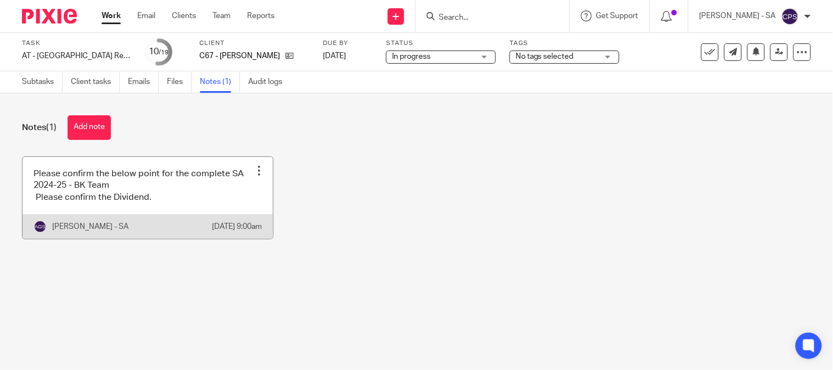
click at [136, 221] on link at bounding box center [148, 198] width 250 height 82
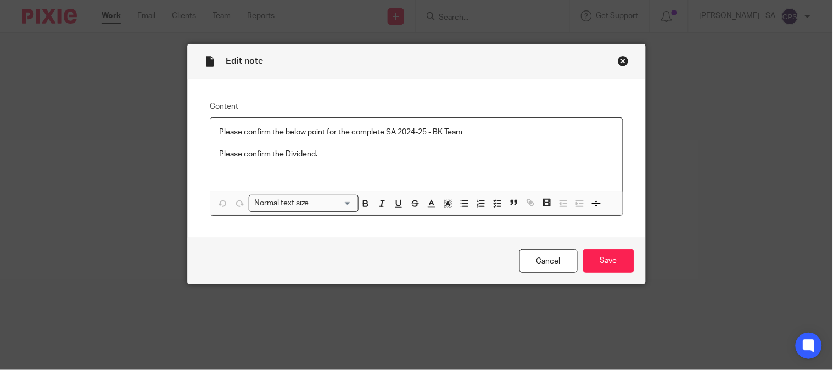
drag, startPoint x: 215, startPoint y: 135, endPoint x: 651, endPoint y: 153, distance: 436.4
click at [651, 152] on div "Edit note Content Please confirm the below point for the complete SA 2024-25 - …" at bounding box center [416, 185] width 833 height 370
click at [493, 199] on icon "button" at bounding box center [498, 204] width 10 height 10
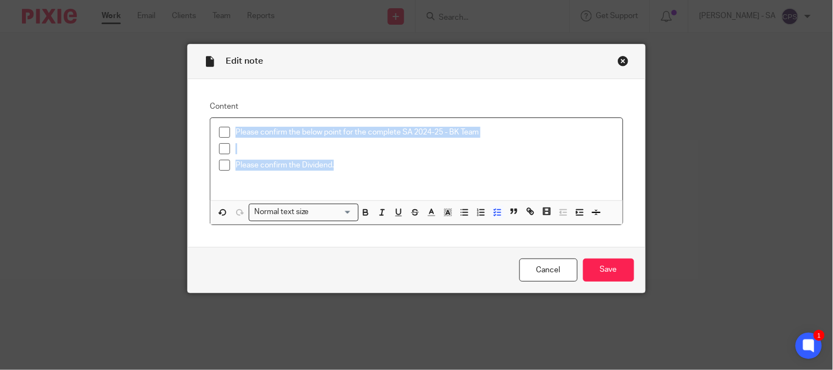
click at [219, 135] on span at bounding box center [224, 132] width 11 height 11
drag, startPoint x: 218, startPoint y: 147, endPoint x: 217, endPoint y: 154, distance: 7.2
click at [219, 148] on span at bounding box center [224, 148] width 11 height 11
drag, startPoint x: 220, startPoint y: 169, endPoint x: 220, endPoint y: 177, distance: 8.8
click at [220, 169] on span at bounding box center [224, 165] width 11 height 11
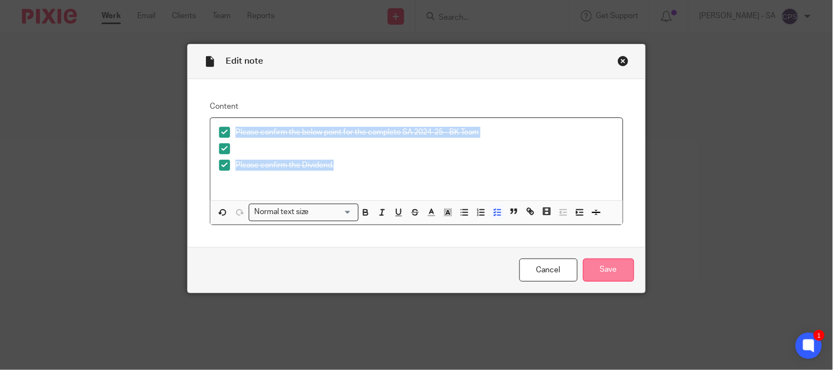
click at [613, 270] on input "Save" at bounding box center [608, 271] width 51 height 24
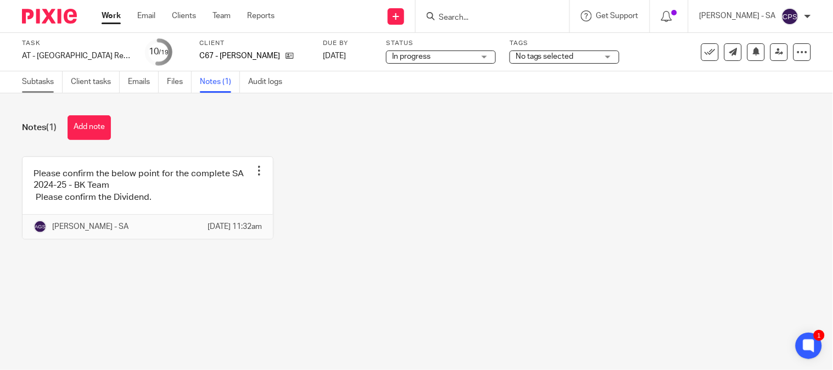
click at [43, 77] on link "Subtasks" at bounding box center [42, 81] width 41 height 21
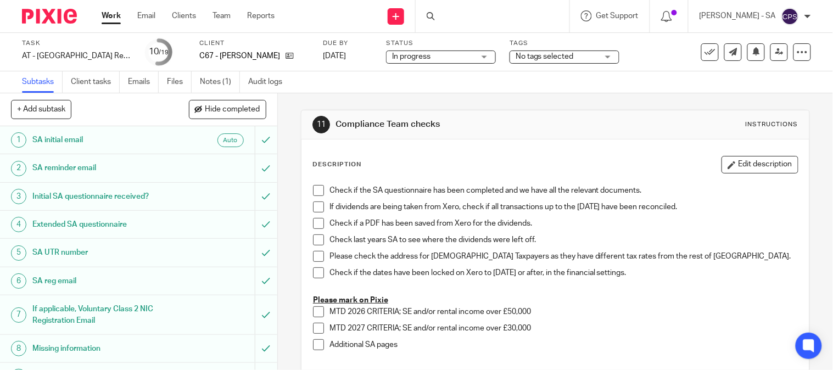
click at [64, 249] on h1 "SA UTR number" at bounding box center [102, 252] width 141 height 16
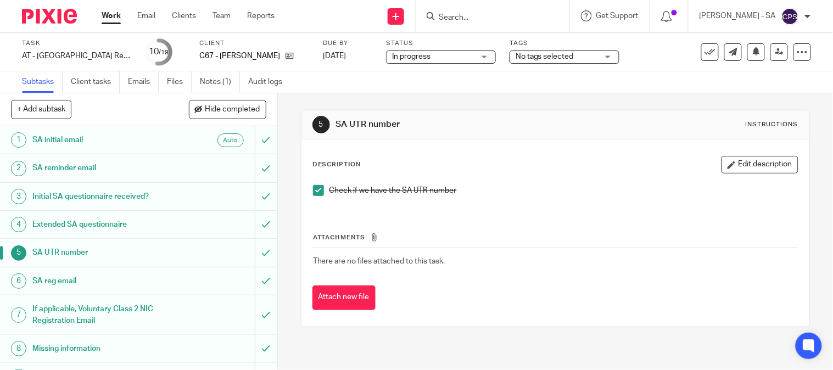
scroll to position [61, 0]
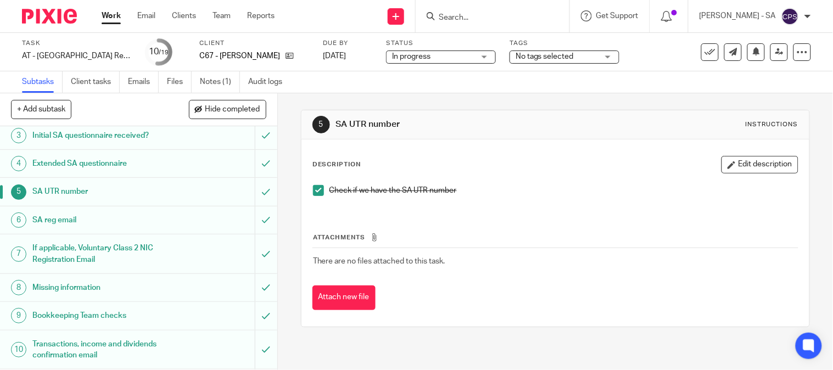
click at [65, 309] on h1 "Bookkeeping Team checks" at bounding box center [102, 316] width 141 height 16
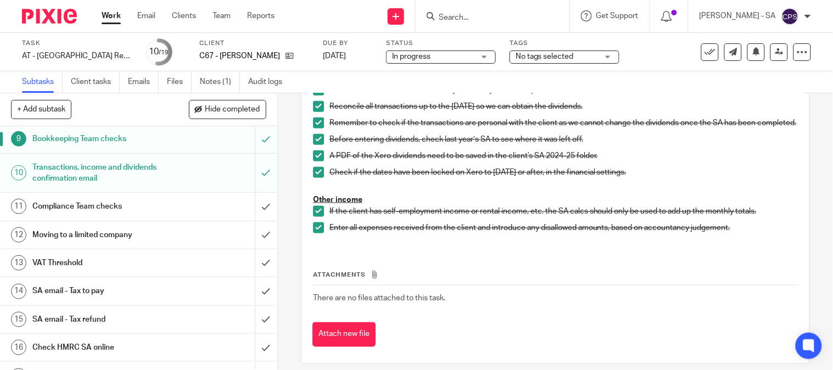
scroll to position [244, 0]
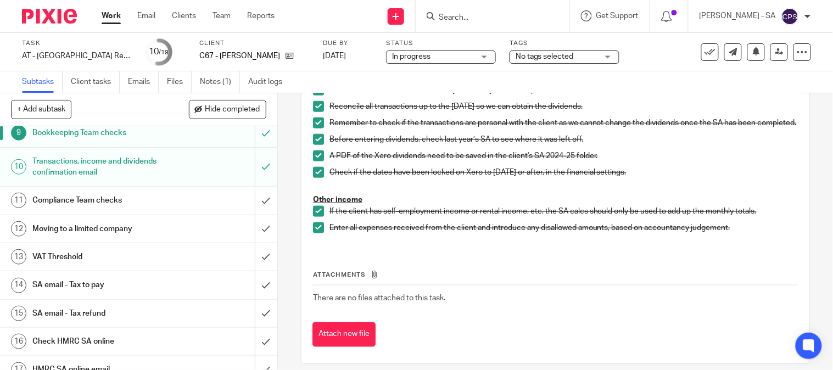
click at [92, 284] on h1 "SA email - Tax to pay" at bounding box center [102, 285] width 141 height 16
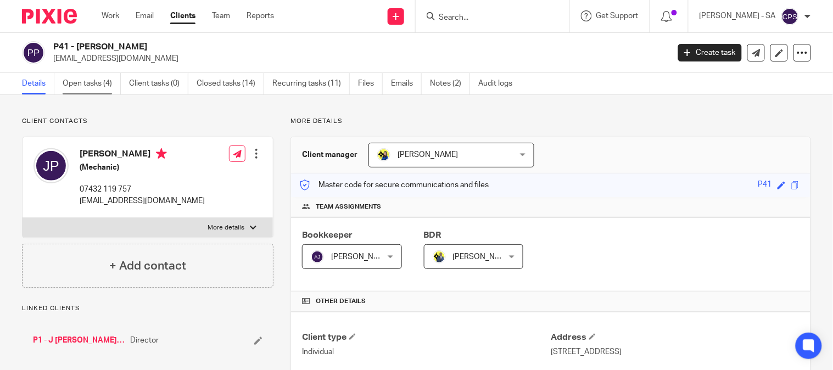
click at [90, 81] on link "Open tasks (4)" at bounding box center [92, 83] width 58 height 21
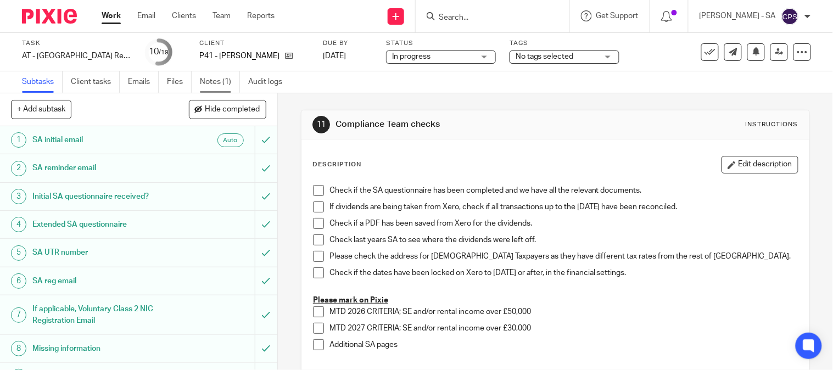
click at [211, 85] on link "Notes (1)" at bounding box center [220, 81] width 40 height 21
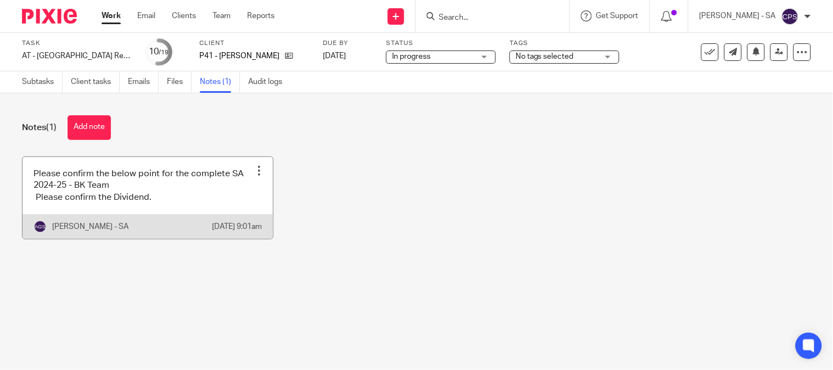
click at [97, 193] on link at bounding box center [148, 198] width 250 height 82
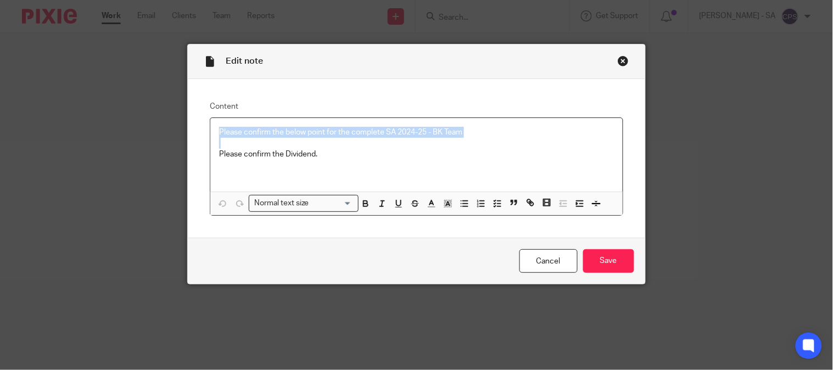
drag, startPoint x: 214, startPoint y: 139, endPoint x: 116, endPoint y: 132, distance: 98.0
click at [187, 132] on div "Edit note Content Please confirm the below point for the complete SA 2024-25 - …" at bounding box center [416, 164] width 458 height 241
click at [493, 203] on icon "button" at bounding box center [498, 204] width 10 height 10
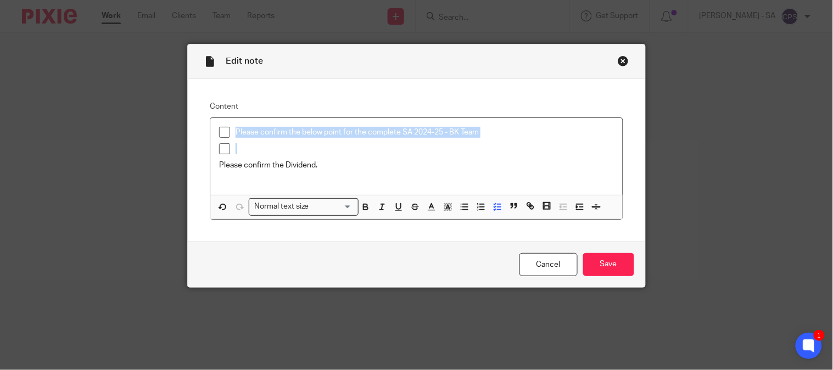
click at [219, 135] on span at bounding box center [224, 132] width 11 height 11
click at [219, 148] on span at bounding box center [224, 148] width 11 height 11
drag, startPoint x: 320, startPoint y: 169, endPoint x: 203, endPoint y: 169, distance: 117.0
click at [203, 169] on div "Content Please confirm the below point for the complete SA 2024-25 - BK Team Pl…" at bounding box center [416, 160] width 457 height 163
click at [493, 209] on icon "button" at bounding box center [498, 207] width 10 height 10
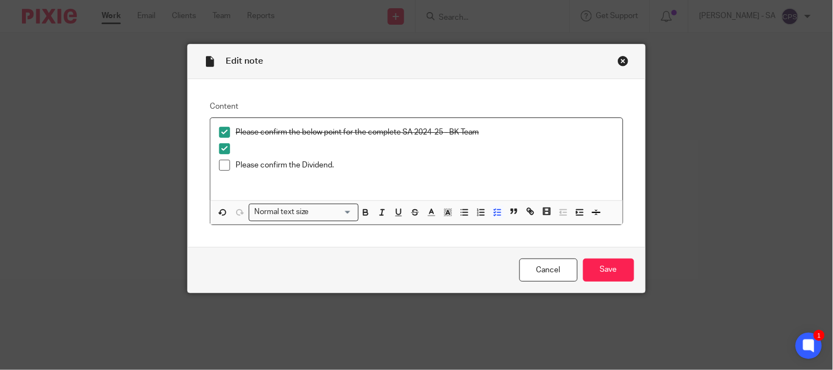
click at [219, 173] on li "Please confirm the Dividend." at bounding box center [416, 168] width 394 height 16
click at [219, 170] on span at bounding box center [224, 165] width 11 height 11
click at [606, 265] on input "Save" at bounding box center [608, 271] width 51 height 24
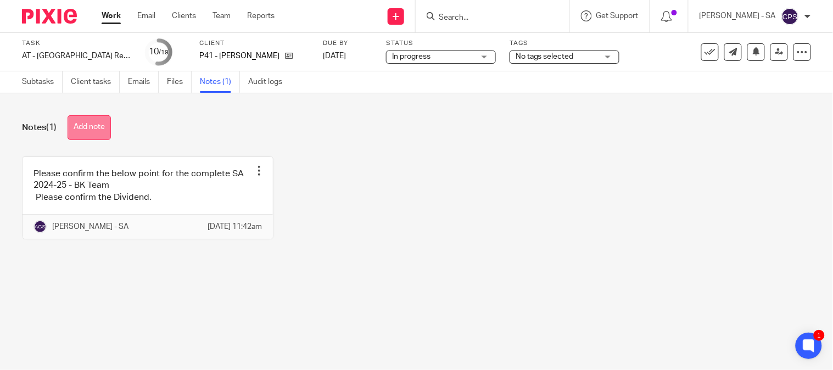
click at [99, 123] on button "Add note" at bounding box center [89, 127] width 43 height 25
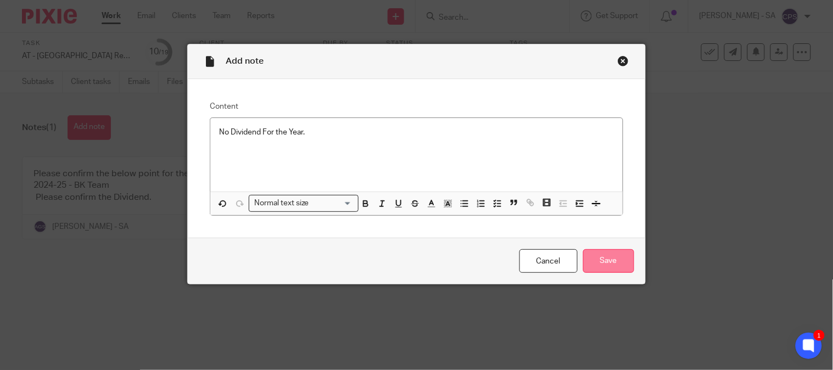
click at [598, 258] on input "Save" at bounding box center [608, 261] width 51 height 24
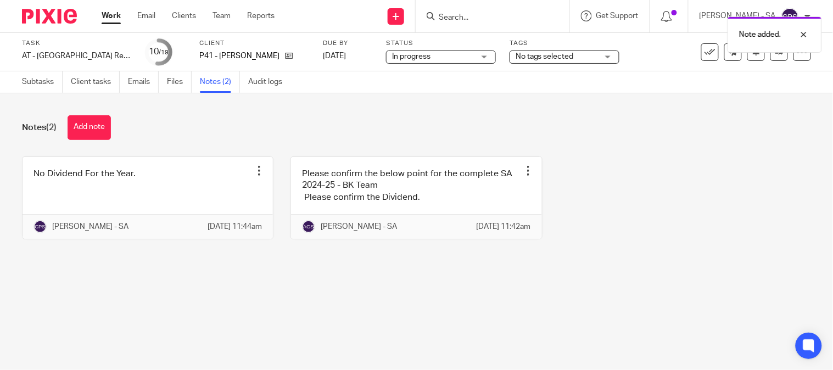
click at [357, 278] on div "Notes (2) Add note No Dividend For the Year. Edit note Delete note Chirag Patol…" at bounding box center [416, 185] width 833 height 185
click at [594, 278] on div "Notes (2) Add note No Dividend For the Year. Edit note Delete note Chirag Patol…" at bounding box center [416, 185] width 833 height 185
click at [37, 78] on link "Subtasks" at bounding box center [42, 81] width 41 height 21
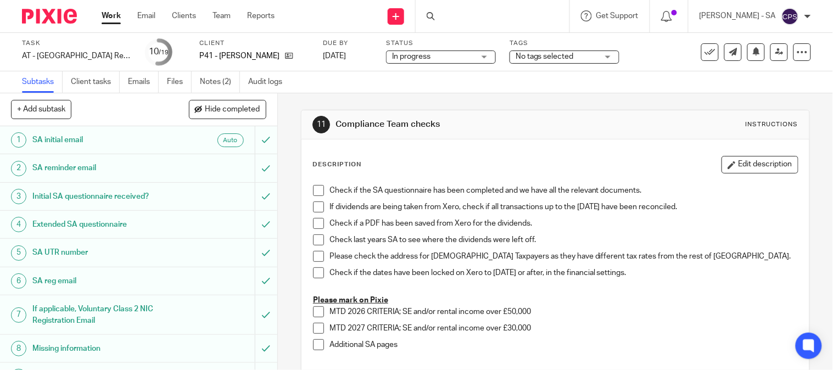
click at [55, 253] on h1 "SA UTR number" at bounding box center [102, 252] width 141 height 16
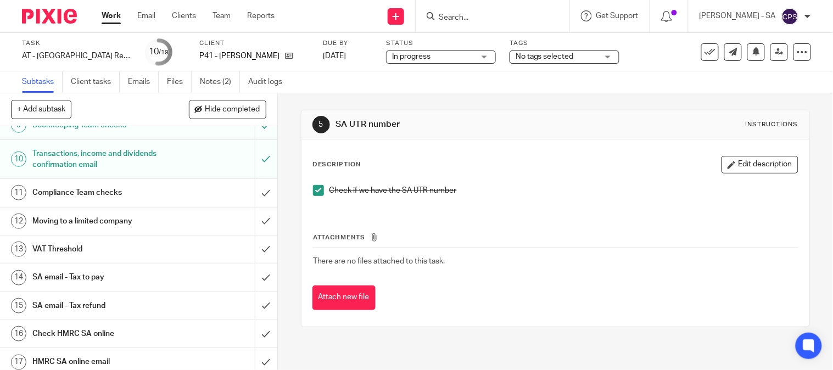
scroll to position [183, 0]
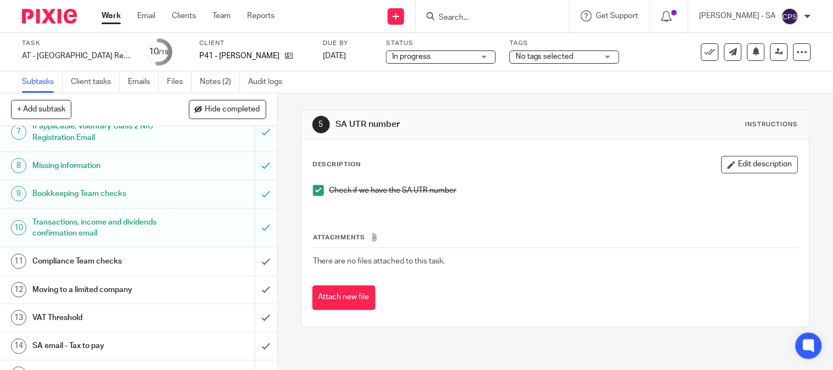
click at [51, 193] on h1 "Bookkeeping Team checks" at bounding box center [102, 194] width 141 height 16
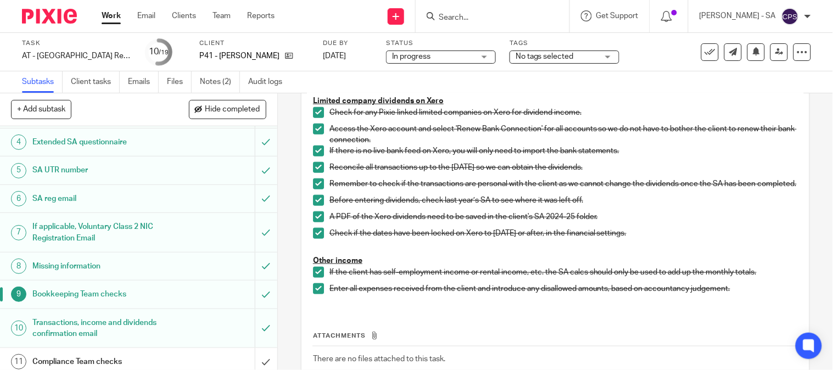
scroll to position [305, 0]
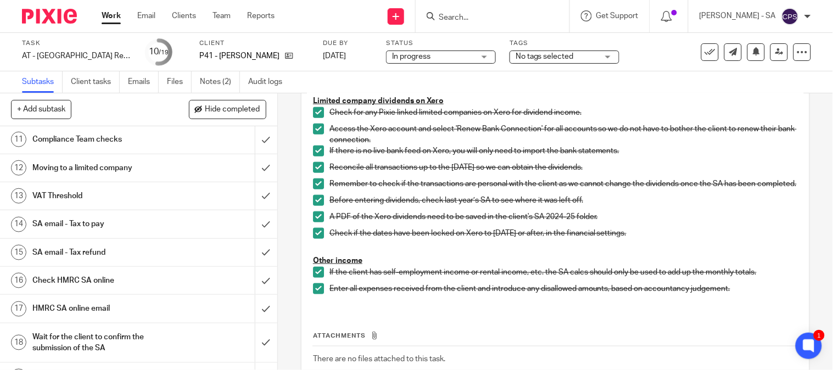
click at [96, 254] on h1 "SA email - Tax refund" at bounding box center [102, 252] width 141 height 16
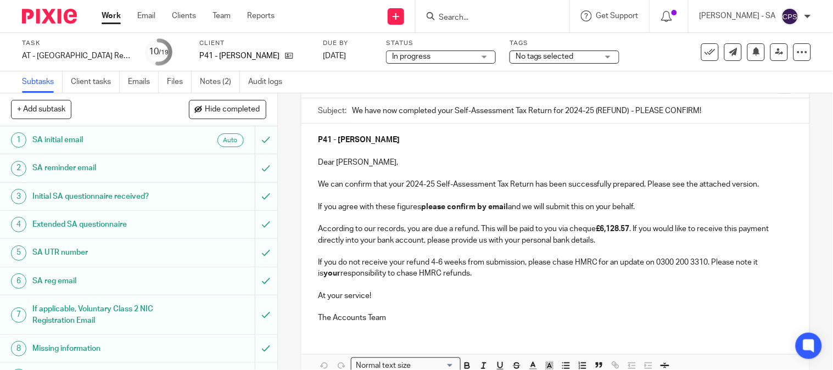
scroll to position [155, 0]
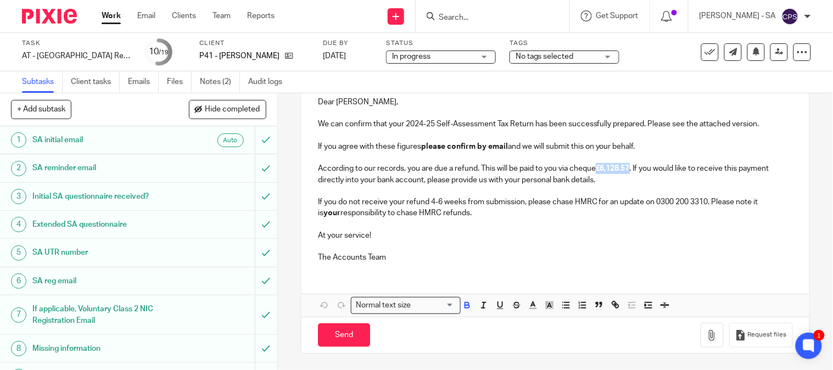
drag, startPoint x: 630, startPoint y: 169, endPoint x: 597, endPoint y: 171, distance: 33.0
click at [597, 171] on strong "£6,128.57" at bounding box center [613, 169] width 34 height 8
copy strong "£6,128.57"
click at [474, 172] on p "According to our records, you are due a refund. This will be paid to you via ch…" at bounding box center [555, 174] width 475 height 23
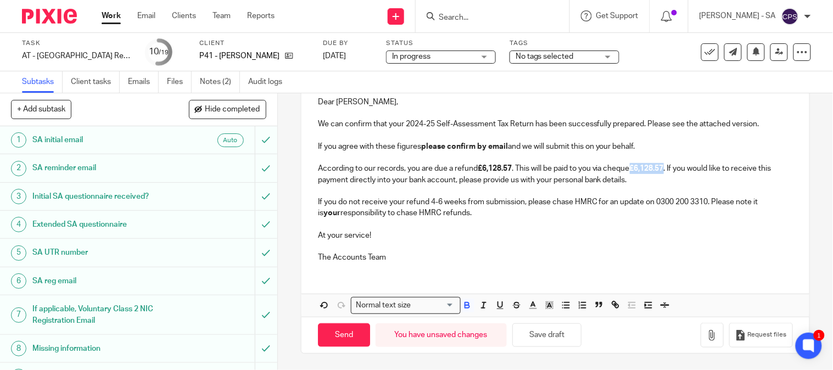
drag, startPoint x: 668, startPoint y: 168, endPoint x: 634, endPoint y: 165, distance: 34.1
click at [634, 165] on p "According to our records, you are due a refund £6,128.57 . This will be paid to…" at bounding box center [555, 174] width 475 height 23
click at [559, 336] on button "Save draft" at bounding box center [546, 335] width 69 height 24
